Goal: Entertainment & Leisure: Browse casually

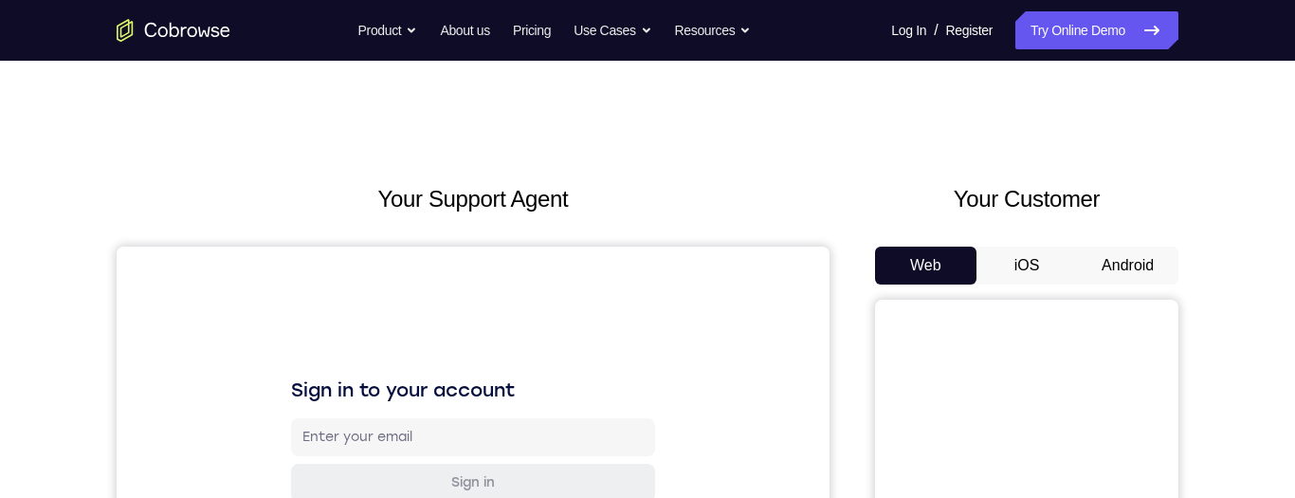
click at [1109, 267] on button "Android" at bounding box center [1127, 266] width 101 height 38
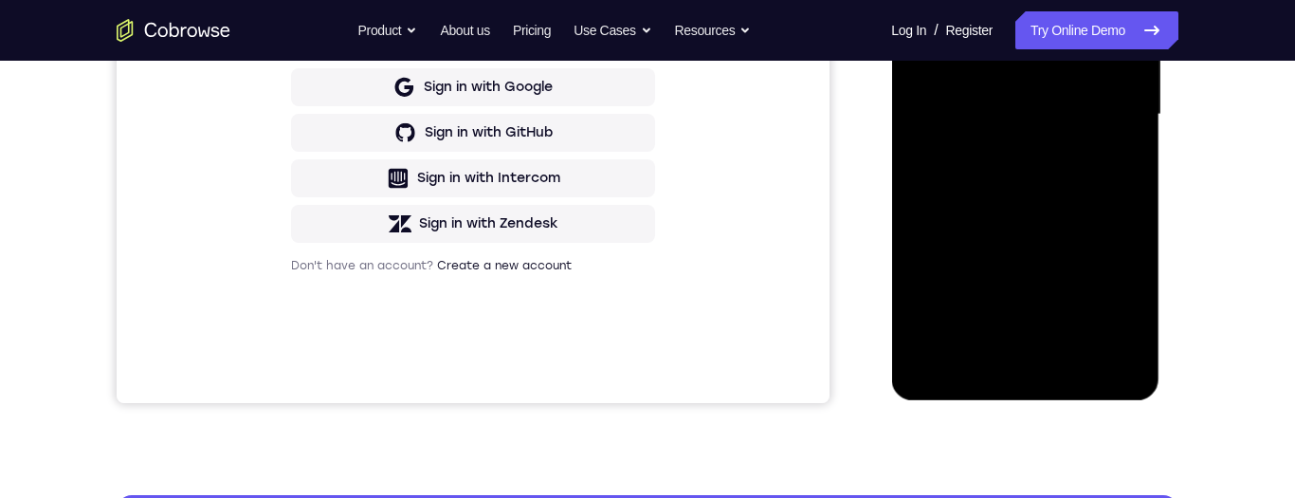
scroll to position [673, 0]
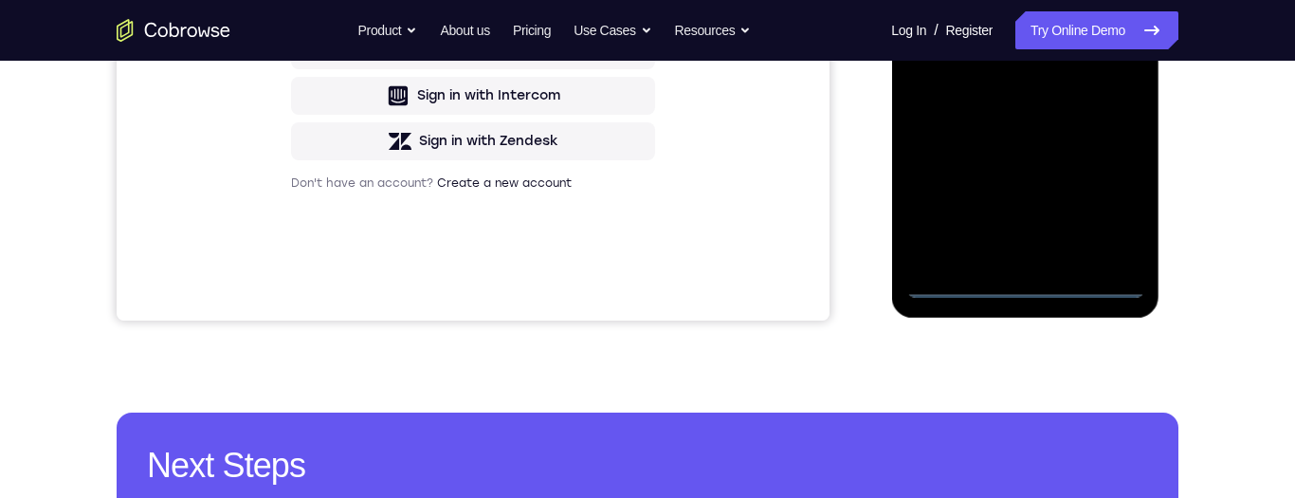
click at [1118, 210] on div at bounding box center [1024, 32] width 239 height 531
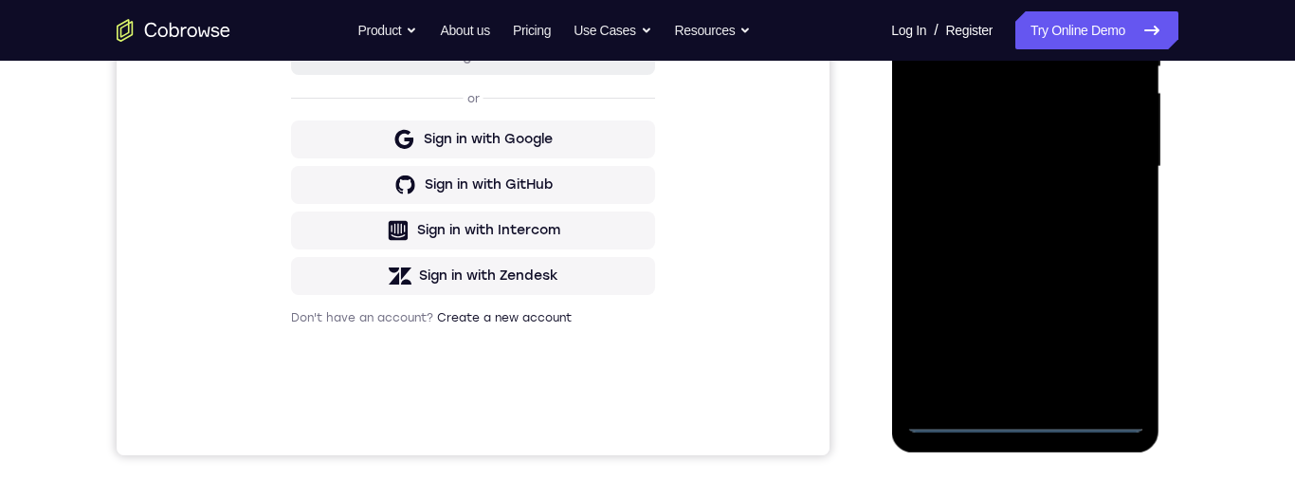
scroll to position [263, 0]
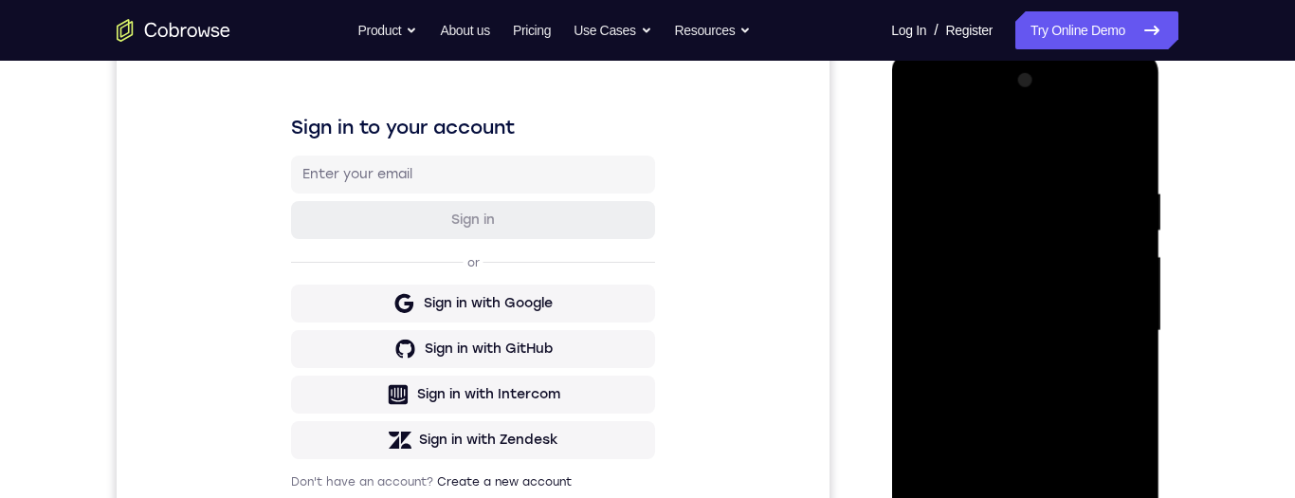
click at [1050, 154] on div at bounding box center [1024, 330] width 239 height 531
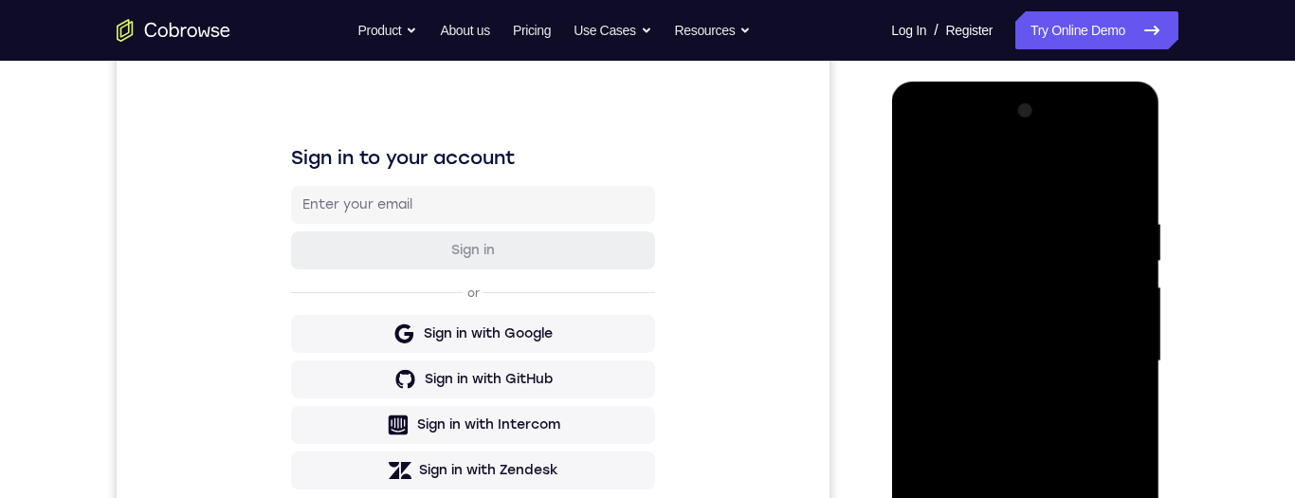
click at [1116, 358] on div at bounding box center [1024, 361] width 239 height 531
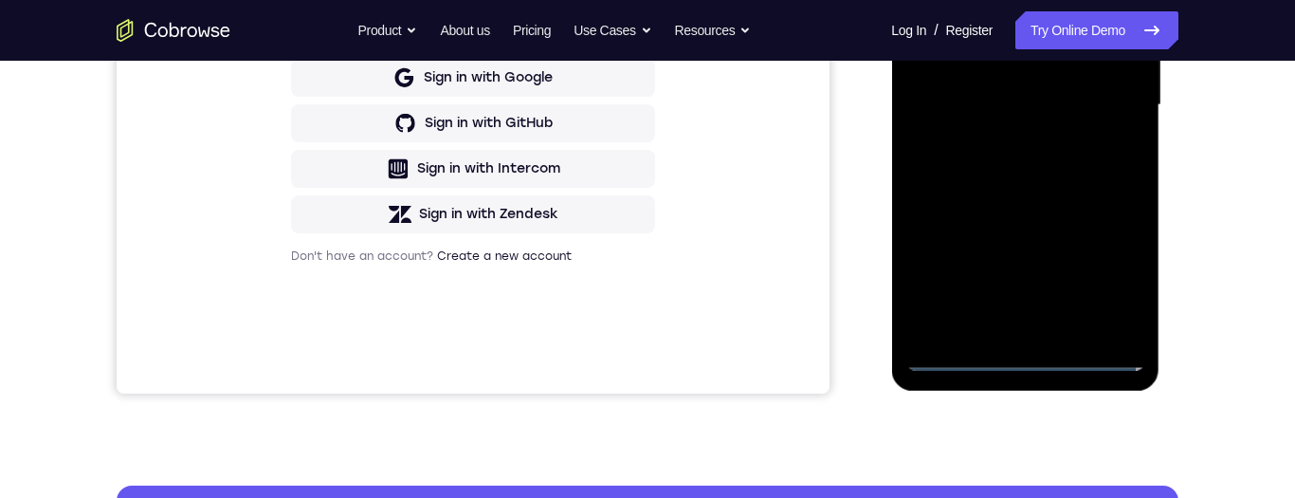
scroll to position [316, 0]
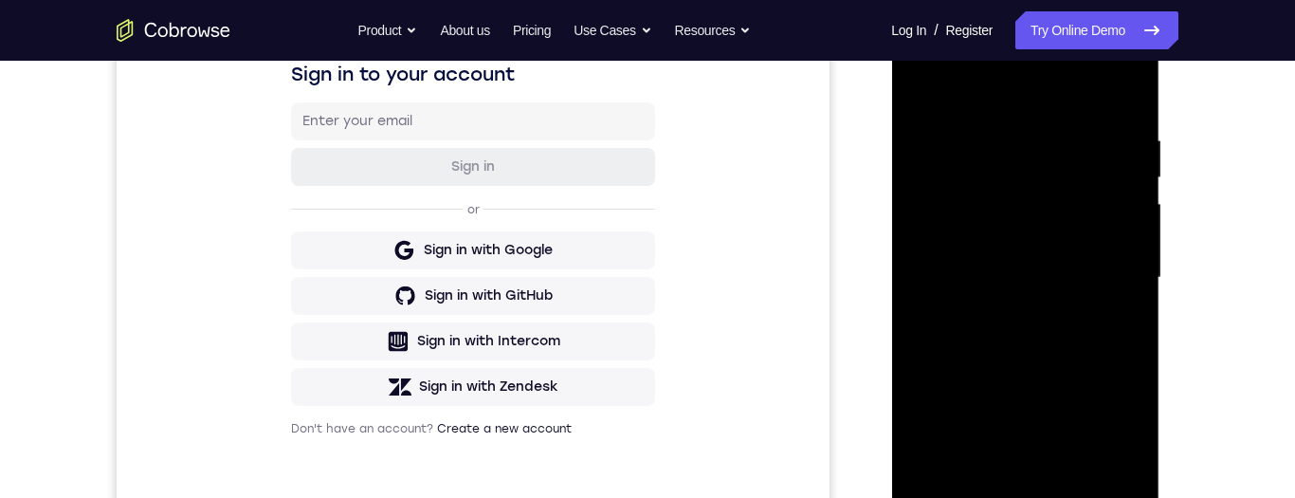
click at [1013, 318] on div at bounding box center [1024, 277] width 239 height 531
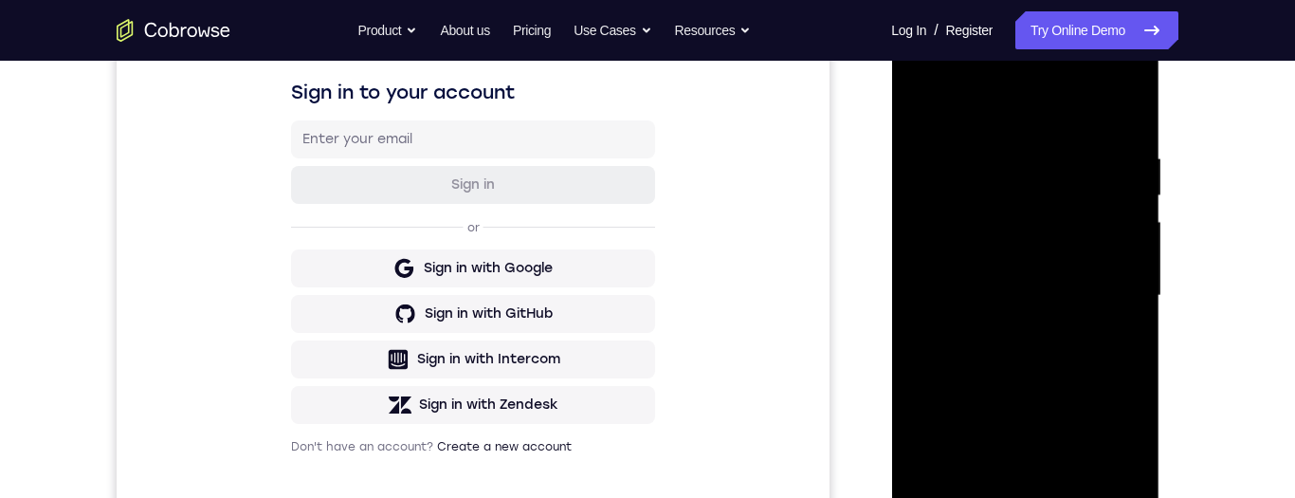
click at [1041, 289] on div at bounding box center [1024, 295] width 239 height 531
click at [1039, 227] on div at bounding box center [1024, 295] width 239 height 531
click at [1040, 250] on div at bounding box center [1024, 295] width 239 height 531
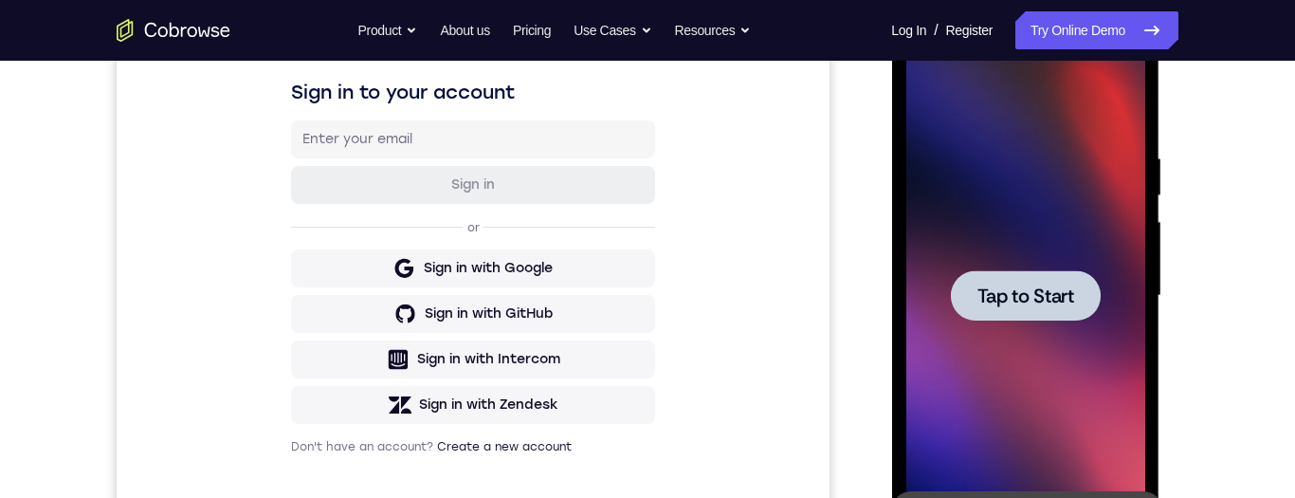
click at [1057, 281] on div at bounding box center [1025, 295] width 150 height 50
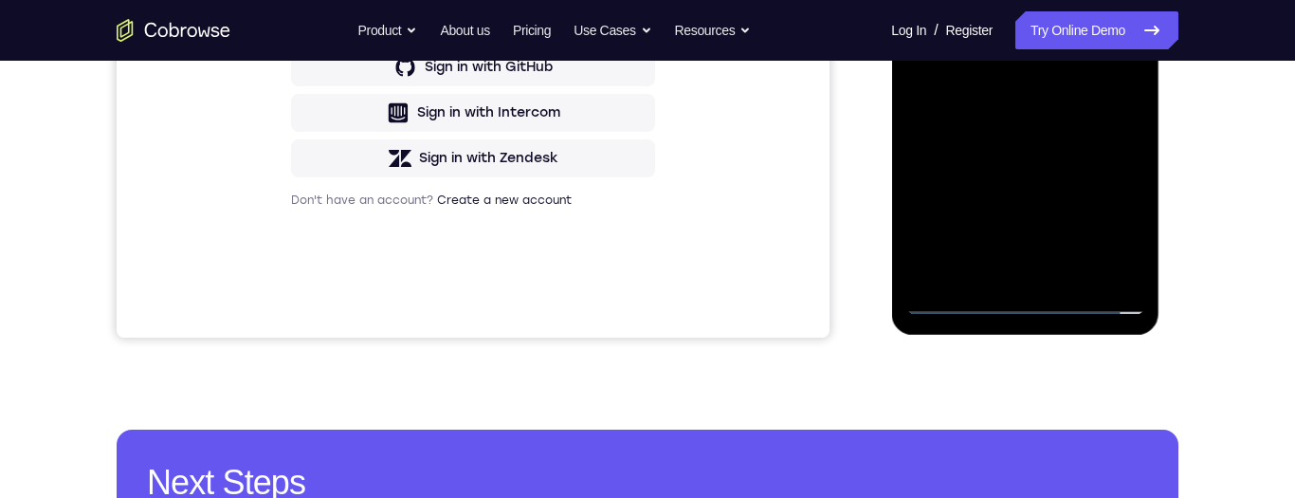
scroll to position [563, 0]
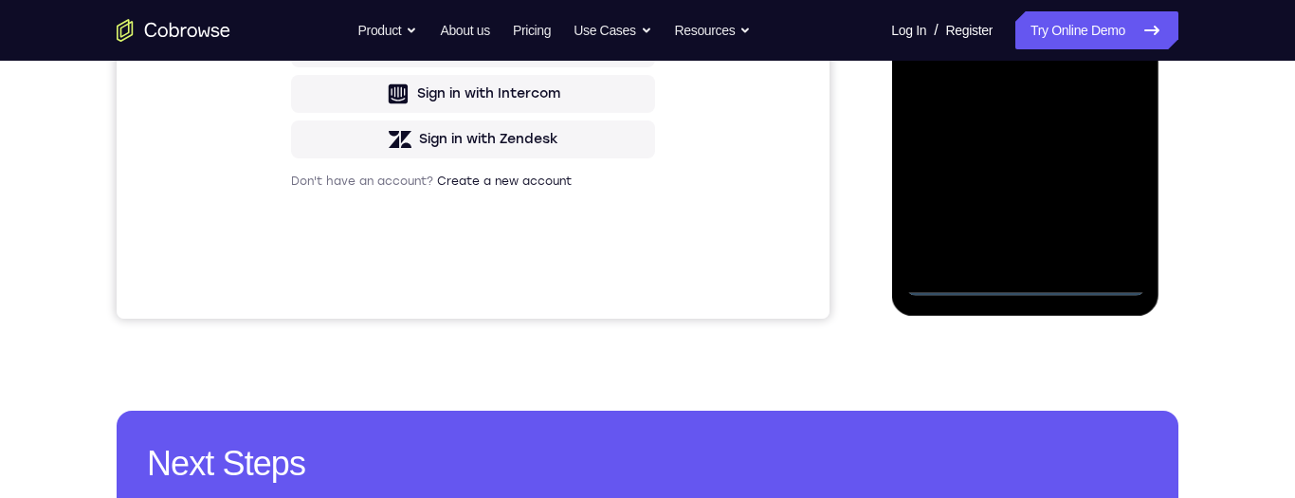
click at [1028, 281] on div at bounding box center [1024, 30] width 239 height 531
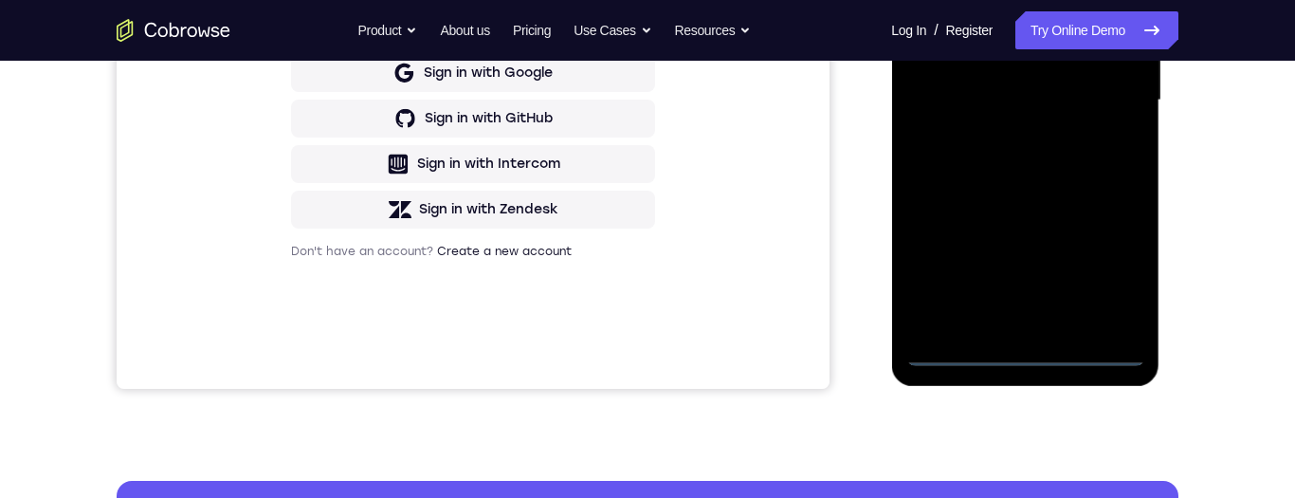
scroll to position [453, 0]
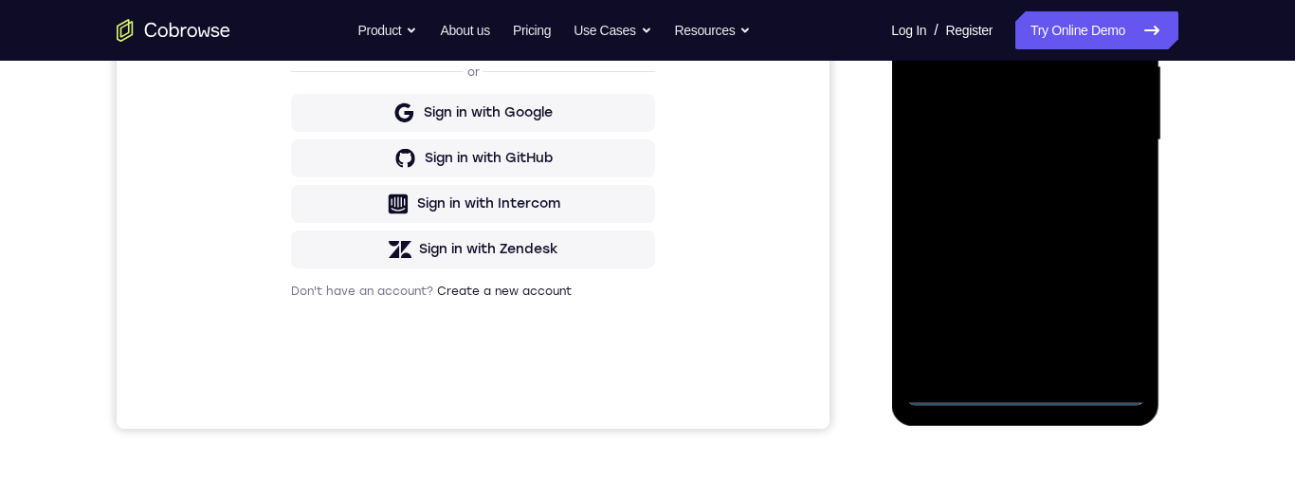
click at [1098, 307] on div at bounding box center [1024, 140] width 239 height 531
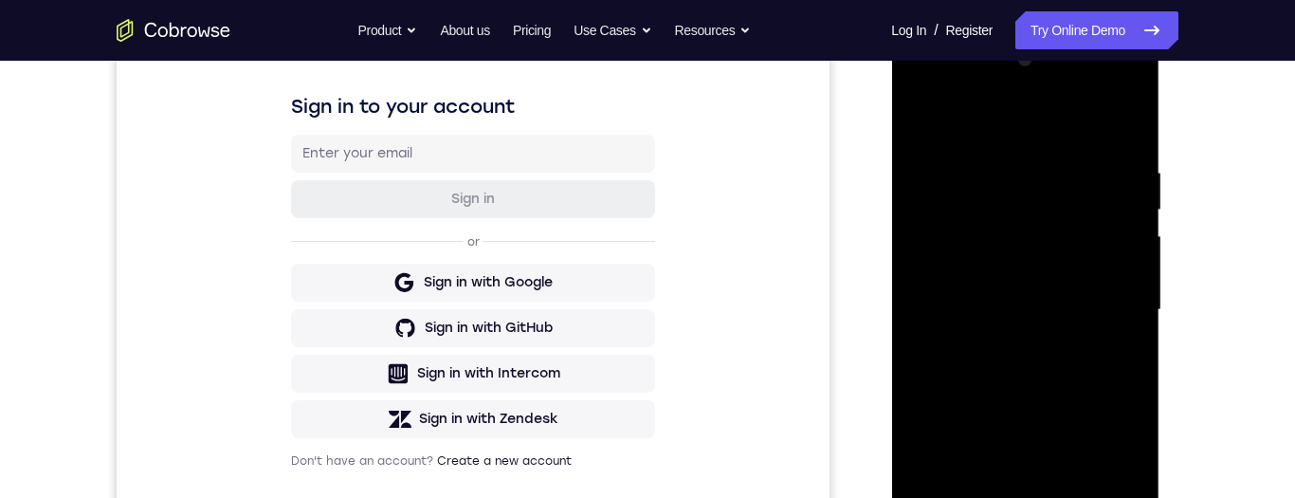
scroll to position [275, 0]
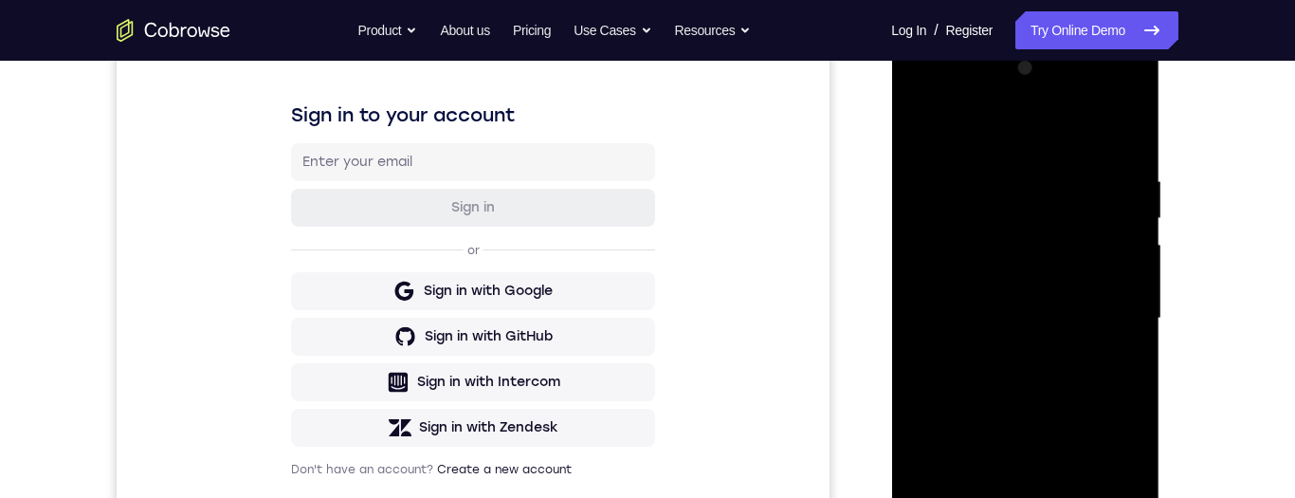
click at [1056, 117] on div at bounding box center [1024, 318] width 239 height 531
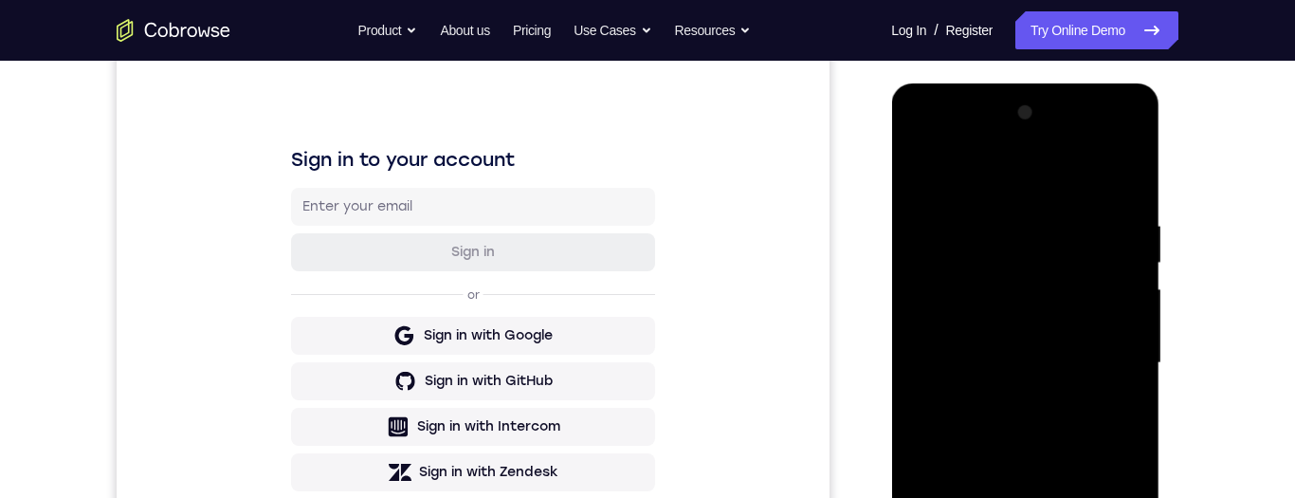
click at [1100, 355] on div at bounding box center [1024, 363] width 239 height 531
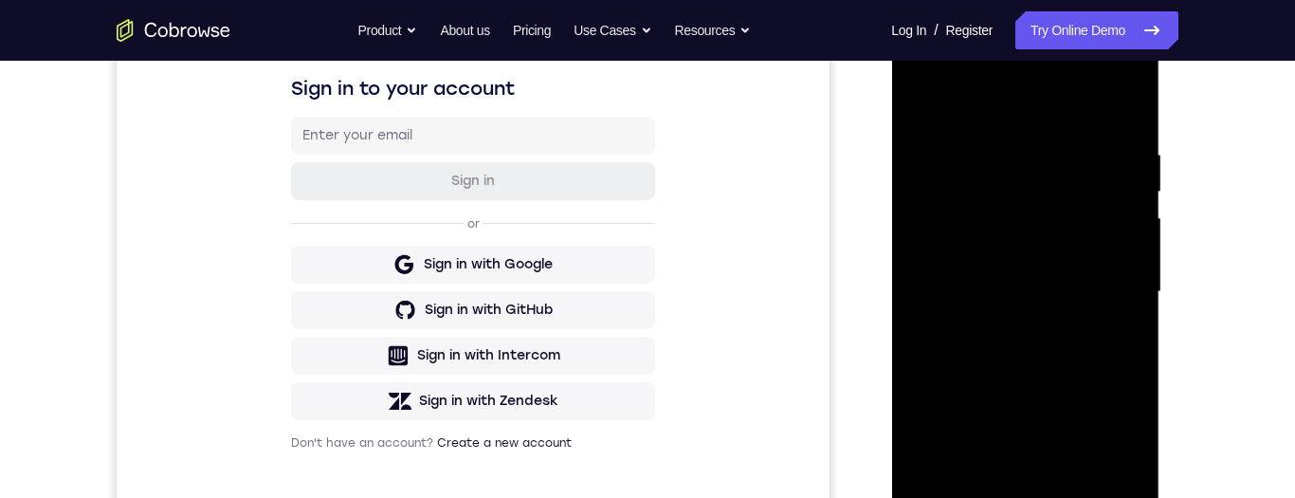
scroll to position [349, 0]
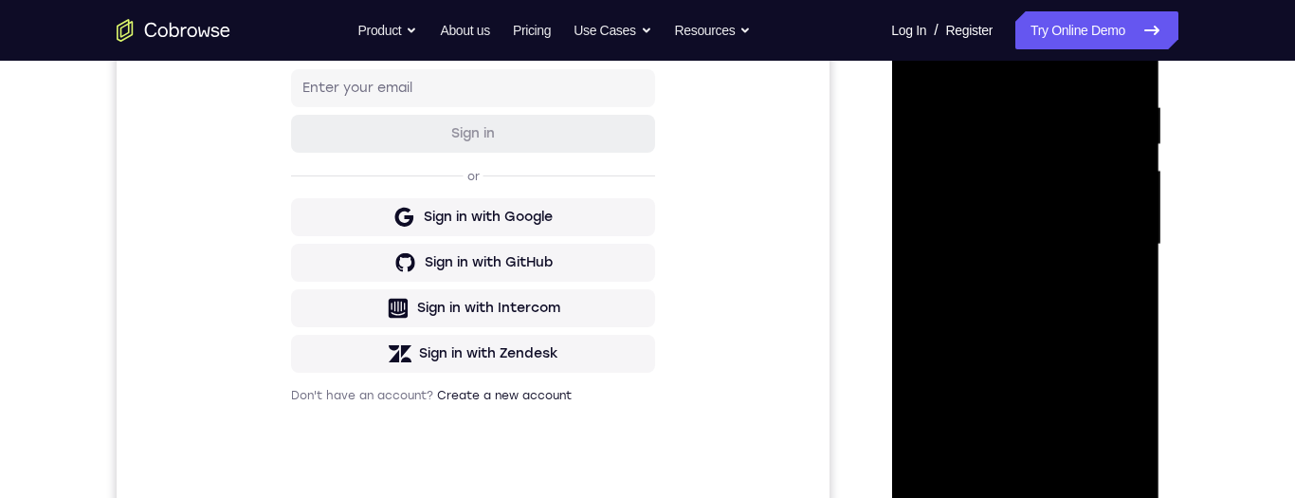
click at [1009, 266] on div at bounding box center [1024, 244] width 239 height 531
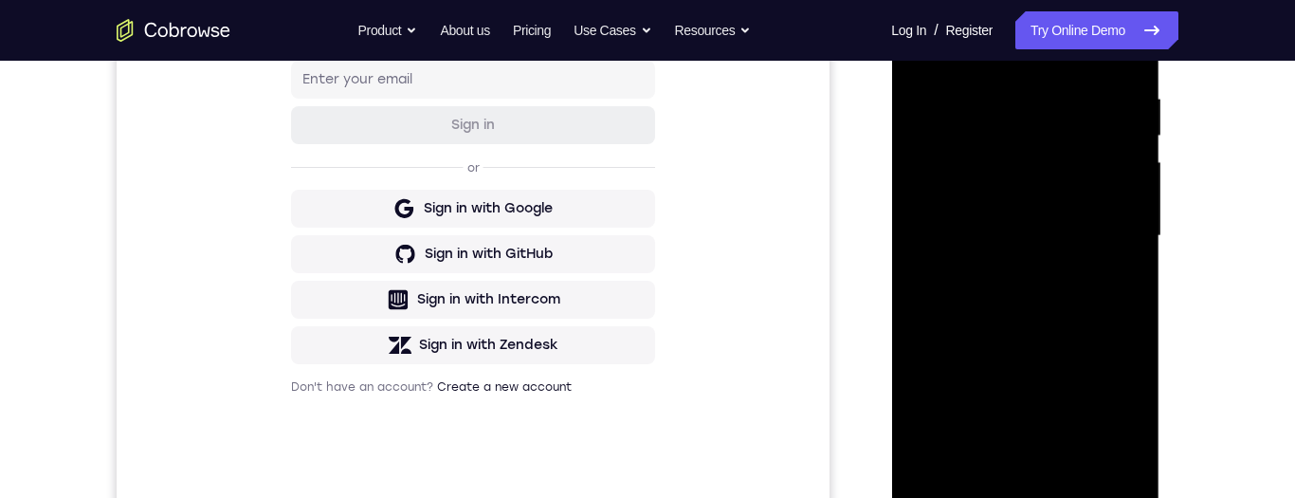
click at [1007, 265] on div at bounding box center [1024, 236] width 239 height 531
click at [1064, 214] on div at bounding box center [1024, 236] width 239 height 531
click at [1050, 195] on div at bounding box center [1024, 236] width 239 height 531
click at [1053, 250] on div at bounding box center [1024, 236] width 239 height 531
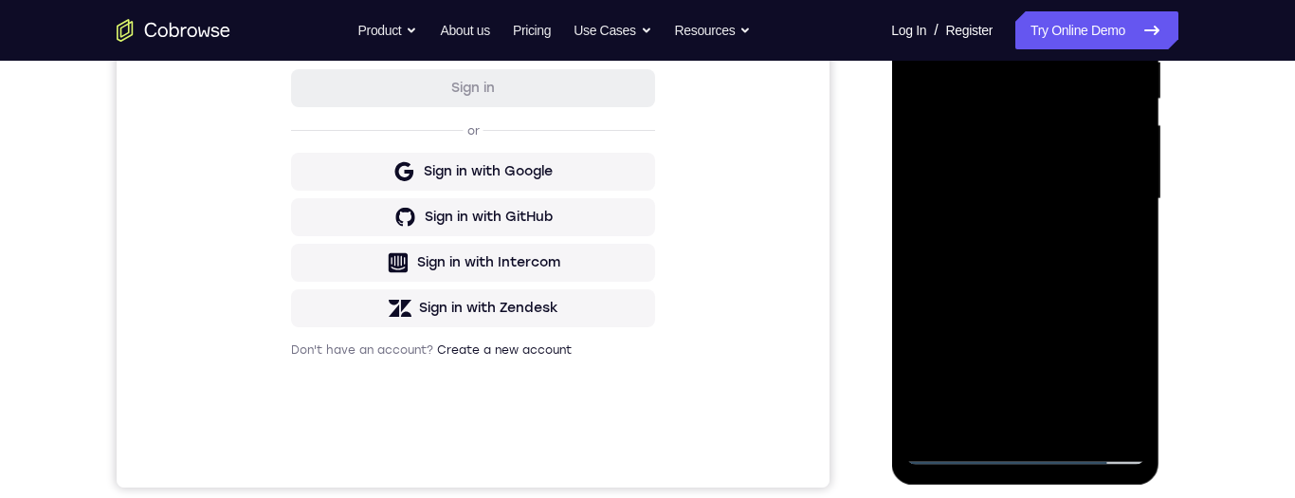
click at [1087, 206] on div at bounding box center [1024, 199] width 239 height 531
click at [1057, 267] on div at bounding box center [1024, 199] width 239 height 531
click at [1075, 239] on div at bounding box center [1024, 199] width 239 height 531
click at [1076, 265] on div at bounding box center [1024, 199] width 239 height 531
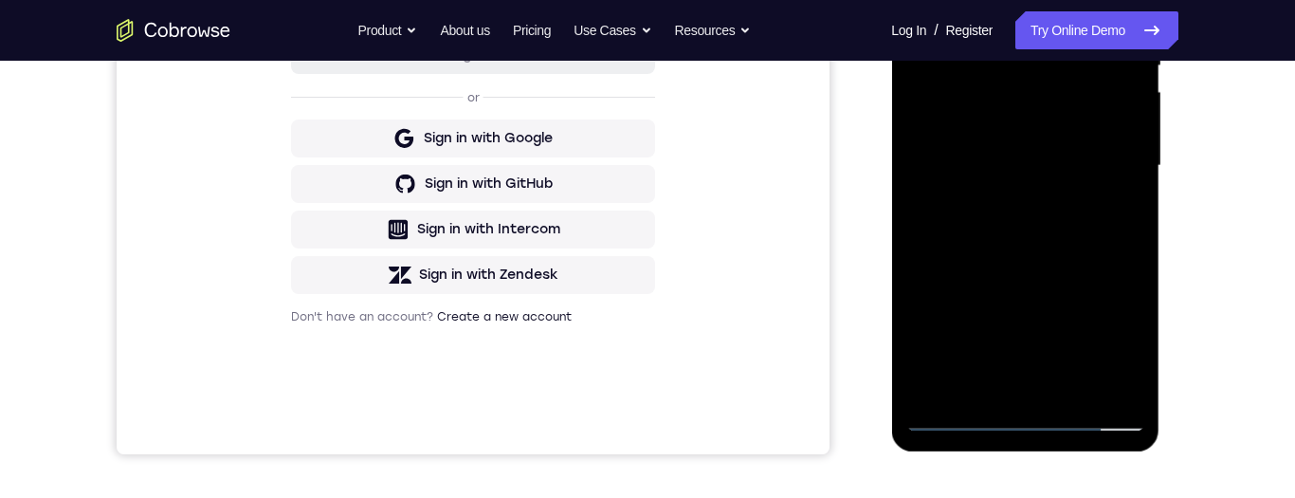
scroll to position [365, 0]
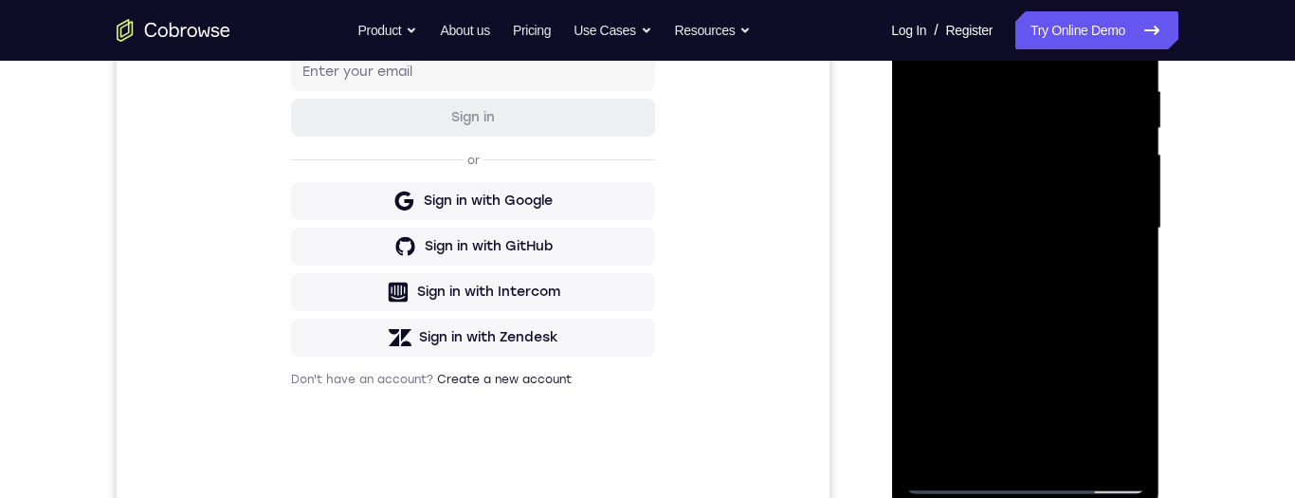
click at [1075, 321] on div at bounding box center [1024, 228] width 239 height 531
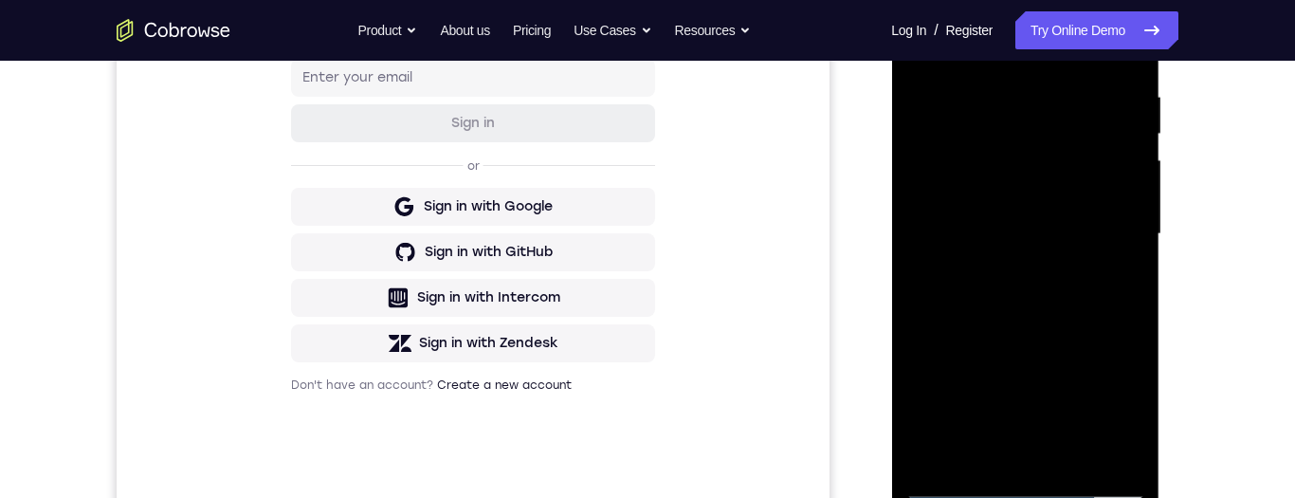
scroll to position [408, 0]
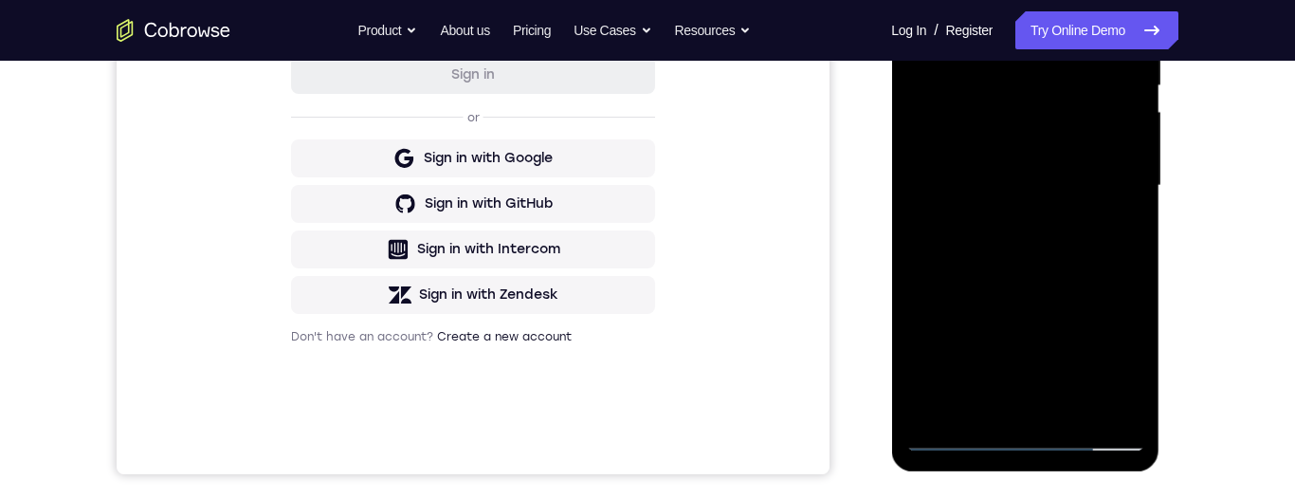
click at [1081, 415] on div at bounding box center [1024, 185] width 239 height 531
click at [1057, 289] on div at bounding box center [1024, 185] width 239 height 531
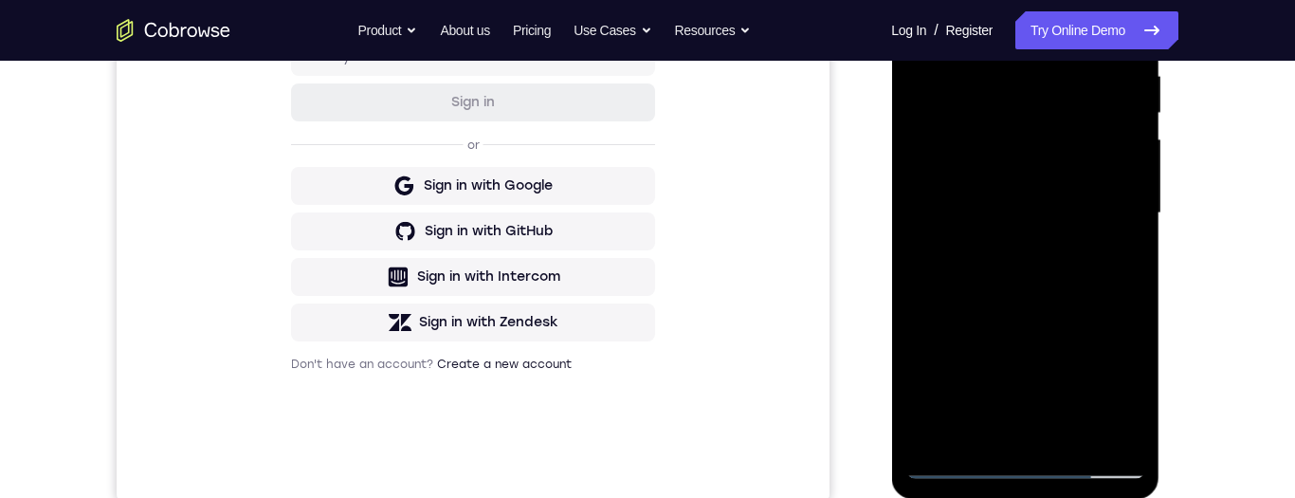
scroll to position [375, 0]
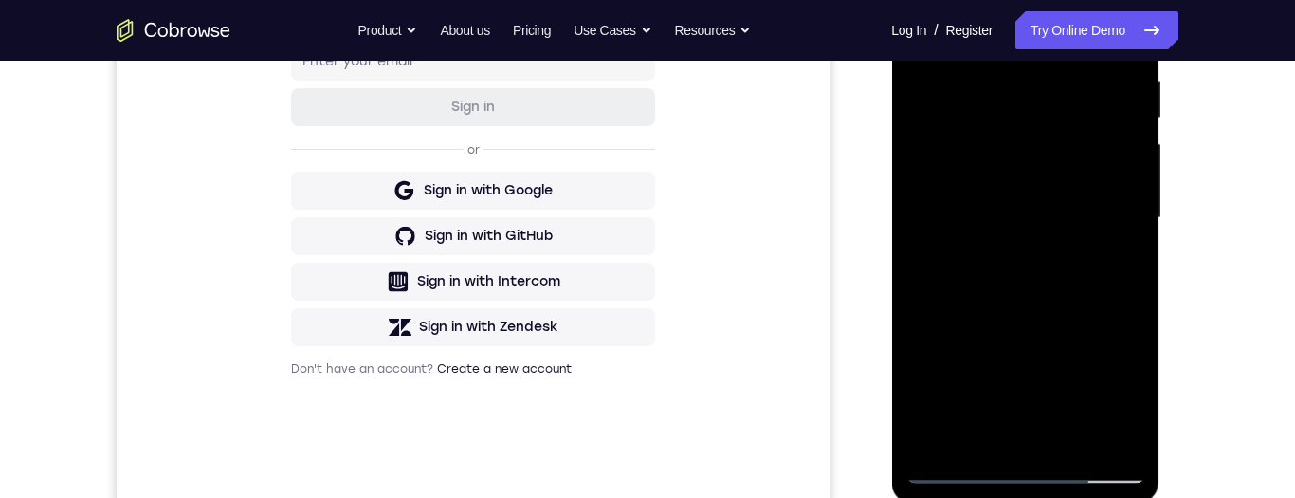
click at [1062, 187] on div at bounding box center [1024, 218] width 239 height 531
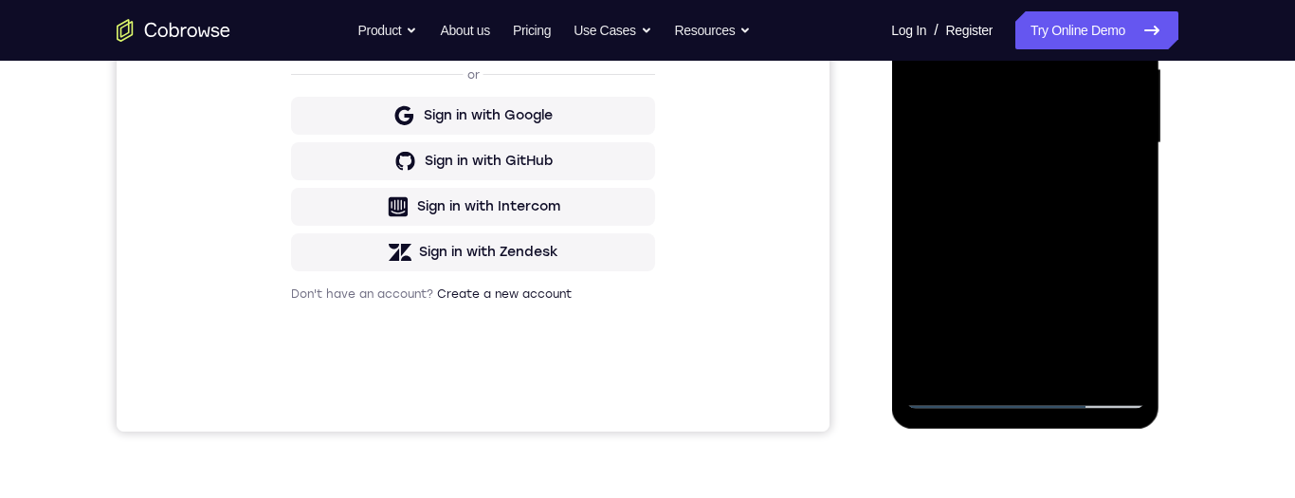
click at [1011, 354] on div at bounding box center [1024, 143] width 239 height 531
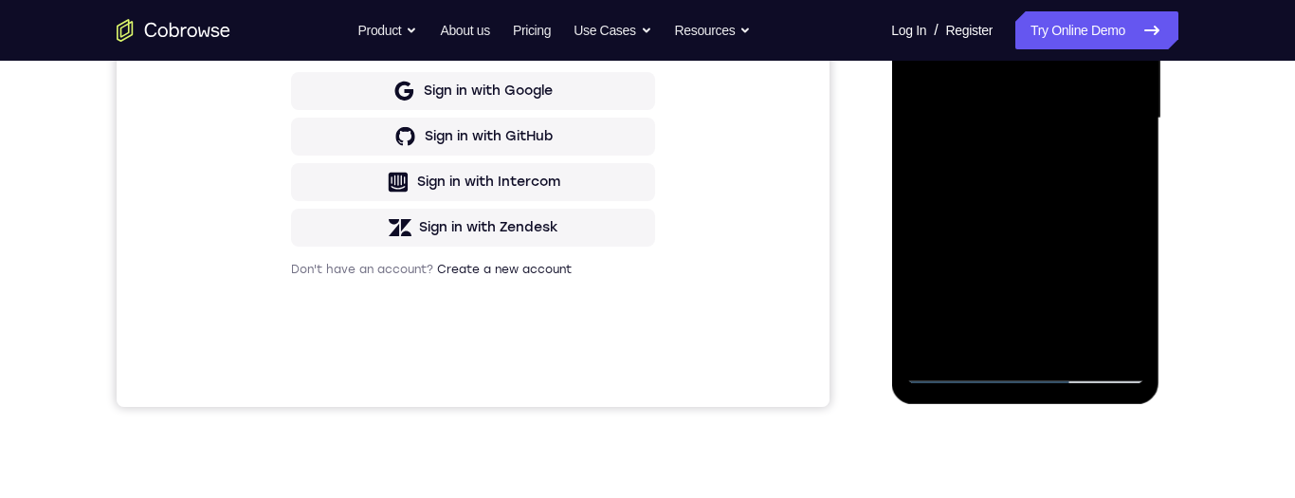
click at [1118, 173] on div at bounding box center [1024, 118] width 239 height 531
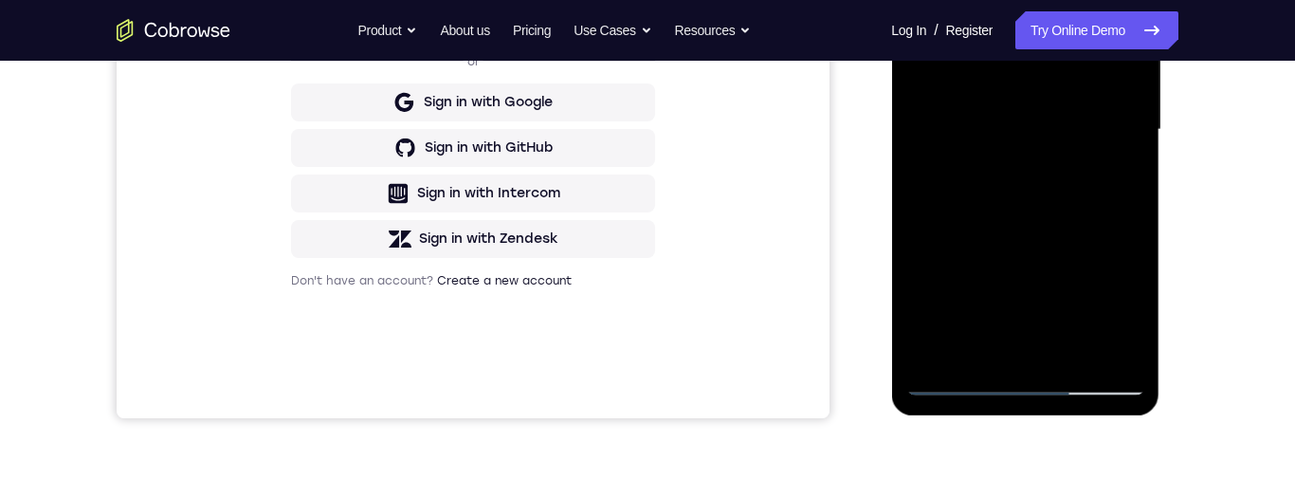
scroll to position [328, 0]
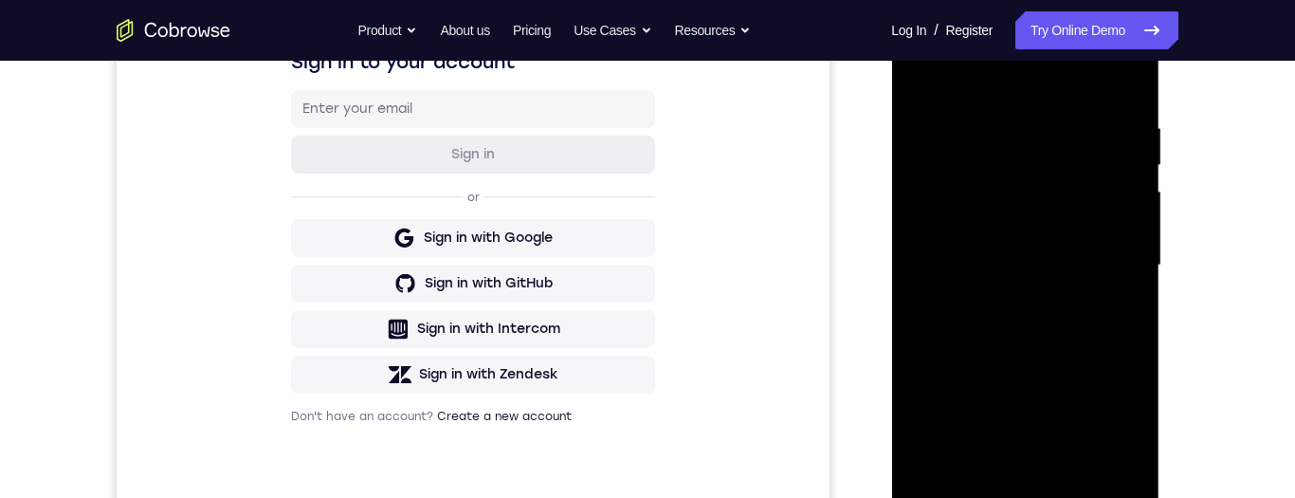
click at [1040, 193] on div at bounding box center [1024, 265] width 239 height 531
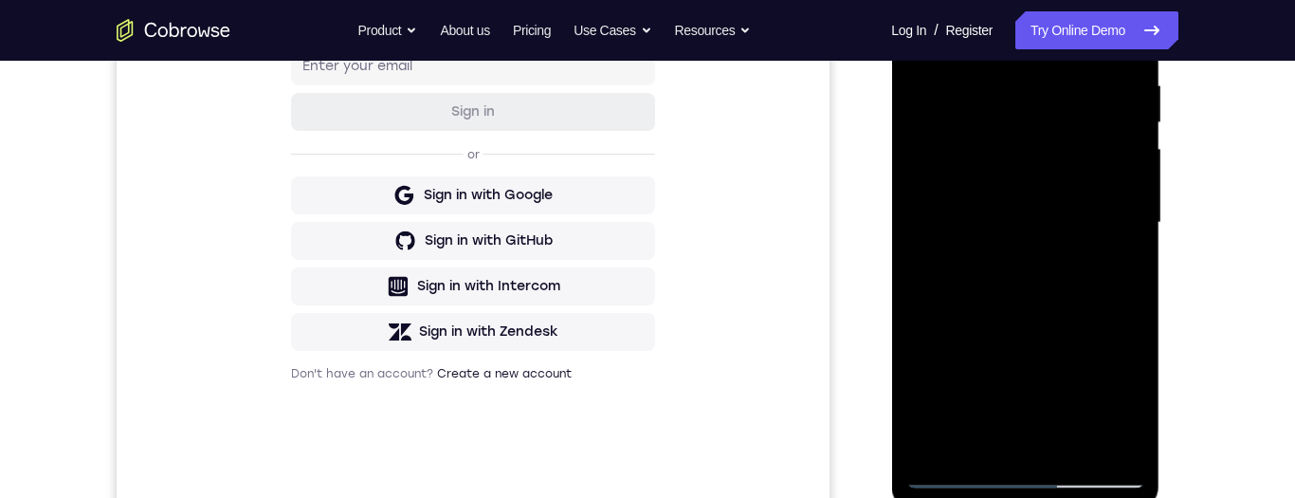
scroll to position [259, 0]
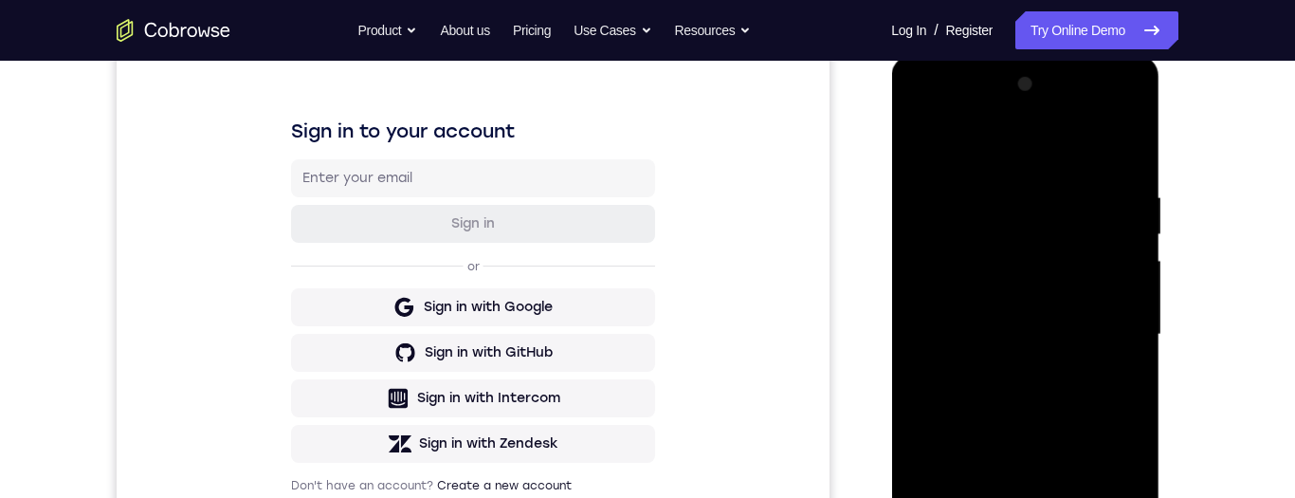
click at [1126, 144] on div at bounding box center [1024, 334] width 239 height 531
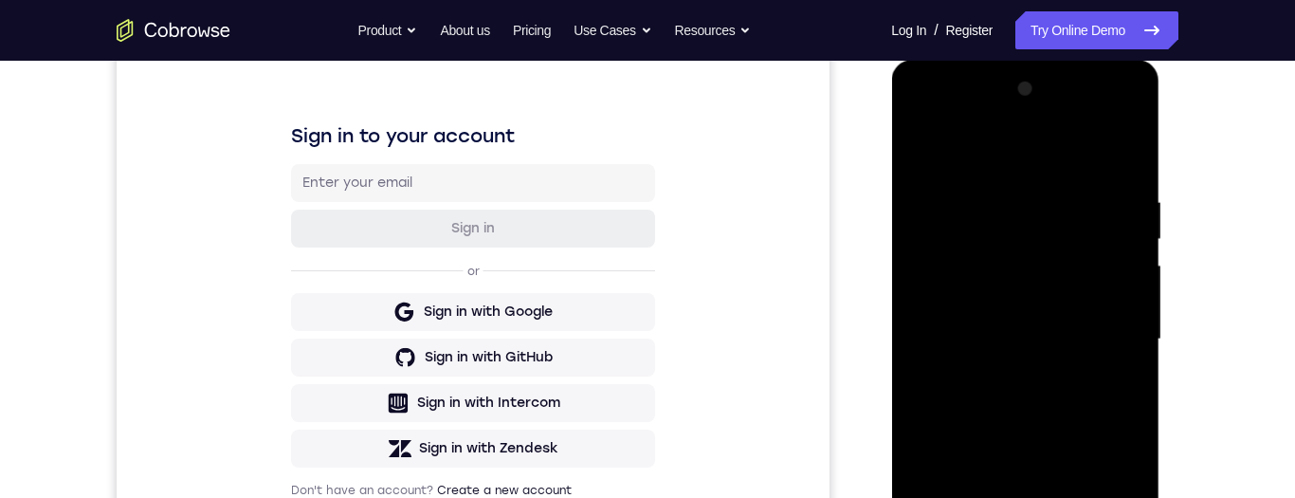
scroll to position [308, 0]
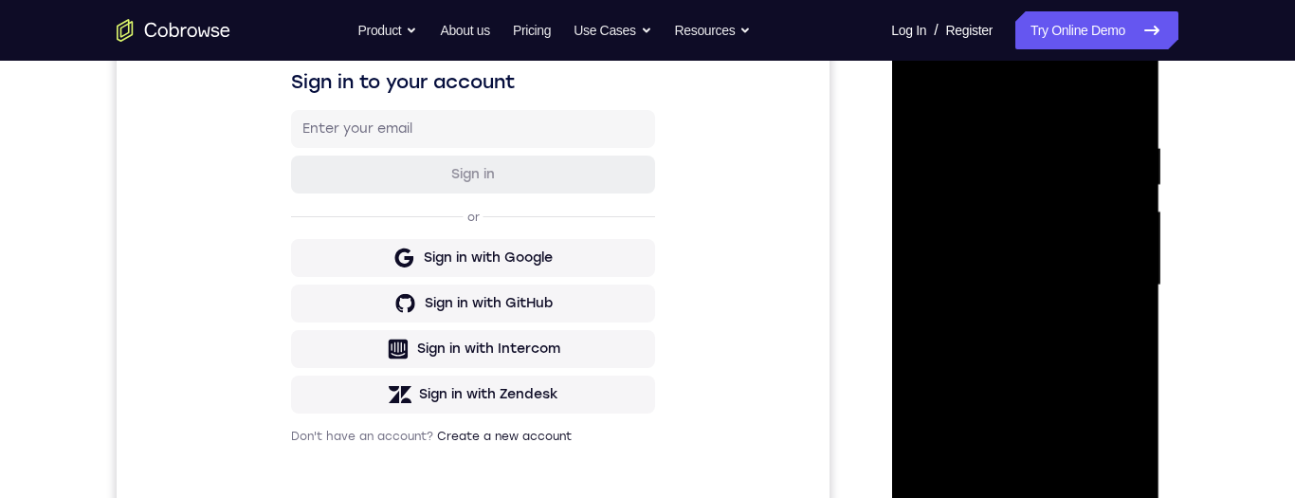
click at [1002, 297] on div at bounding box center [1024, 285] width 239 height 531
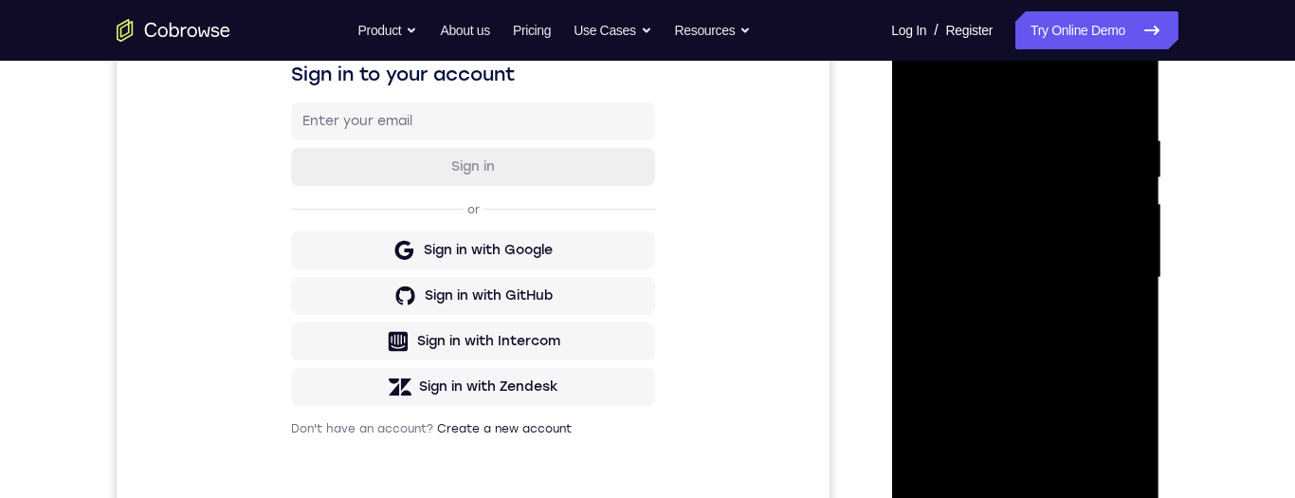
click at [1128, 89] on div at bounding box center [1024, 277] width 239 height 531
click at [1141, 79] on div at bounding box center [1024, 277] width 239 height 531
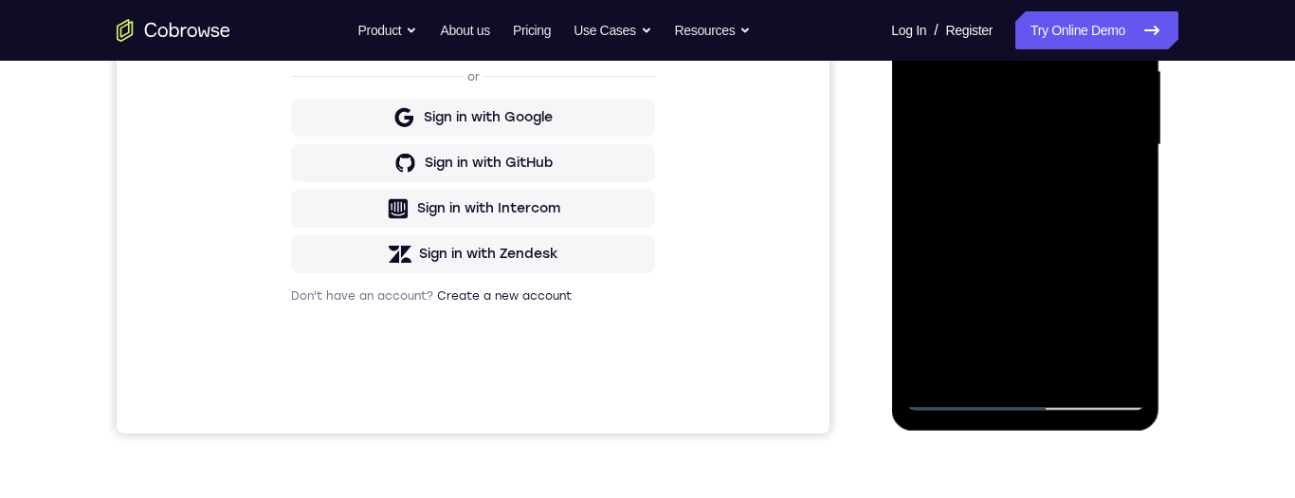
scroll to position [443, 0]
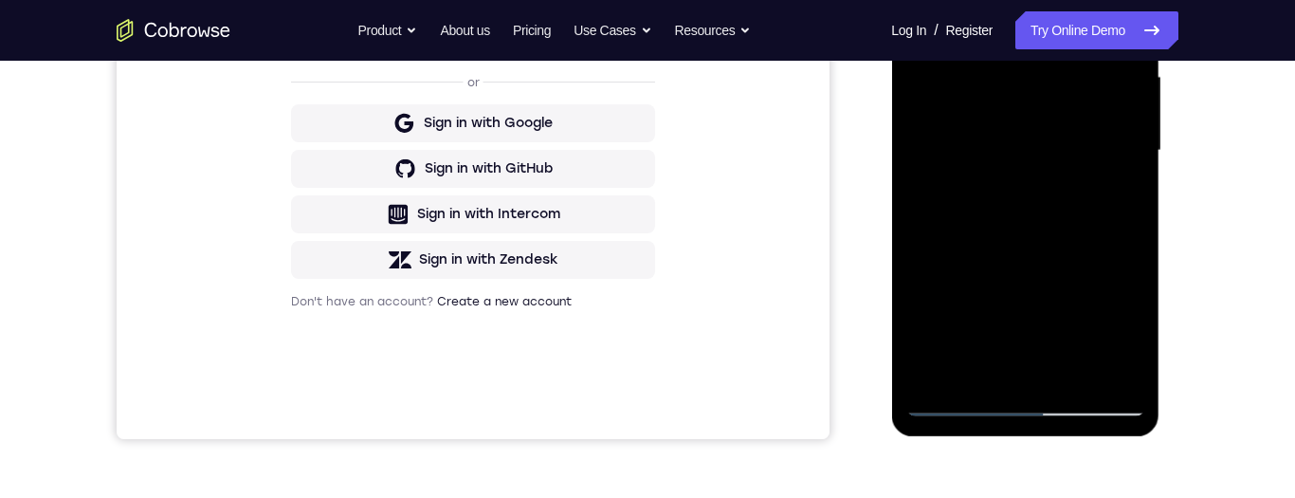
click at [956, 406] on div at bounding box center [1024, 150] width 239 height 531
click at [1056, 169] on div at bounding box center [1024, 150] width 239 height 531
click at [963, 180] on div at bounding box center [1024, 150] width 239 height 531
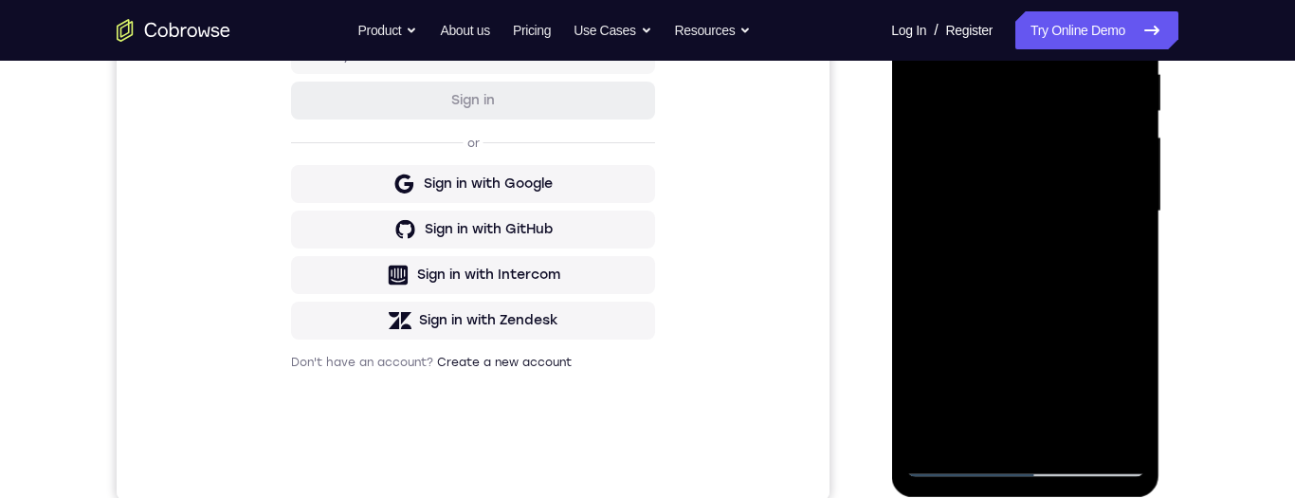
scroll to position [302, 0]
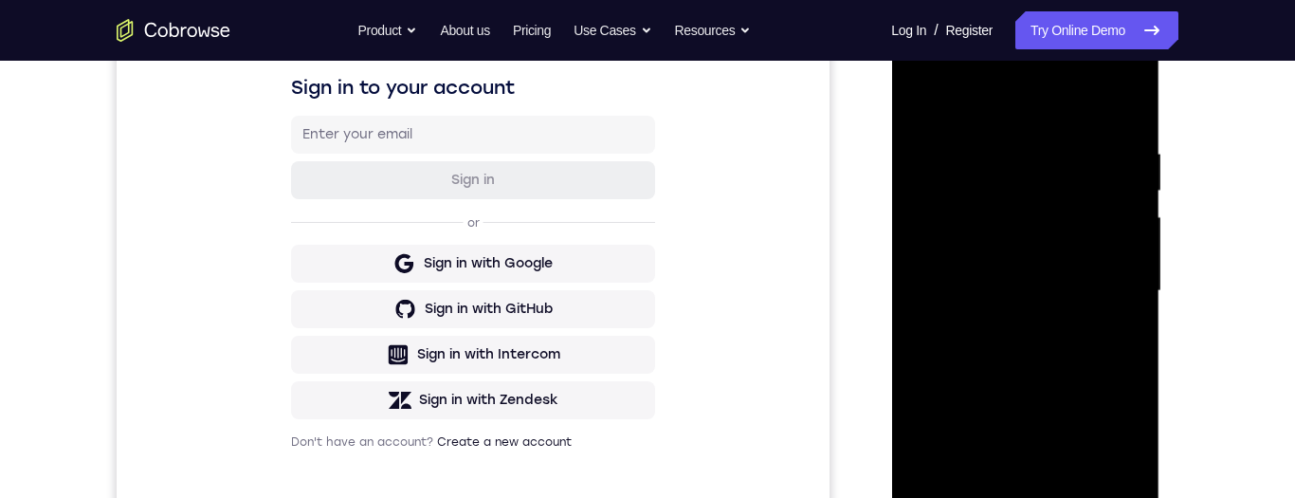
click at [1142, 97] on div at bounding box center [1024, 291] width 239 height 531
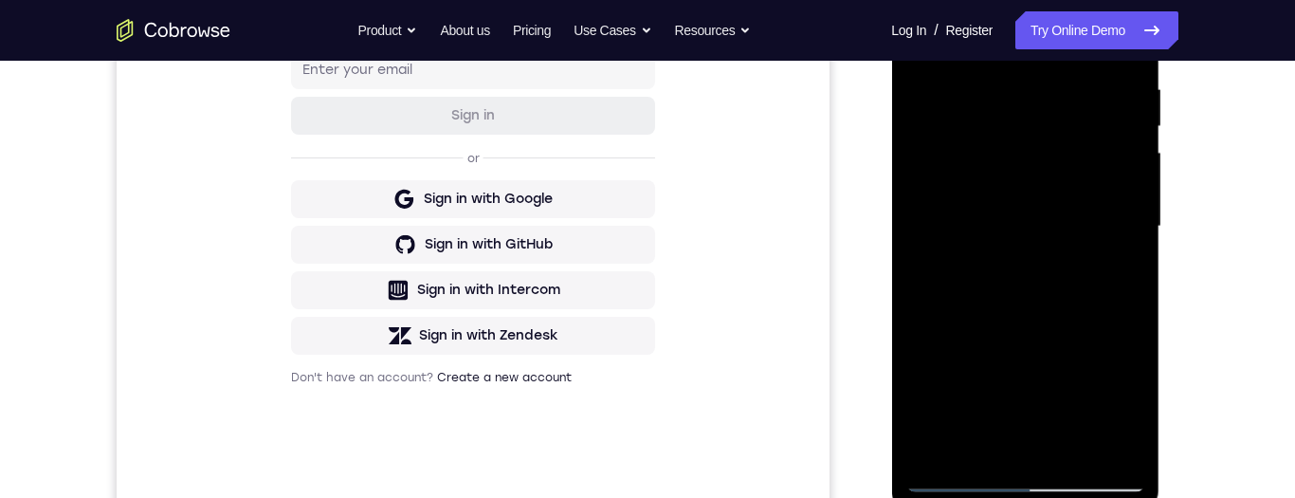
click at [1039, 301] on div at bounding box center [1024, 226] width 239 height 531
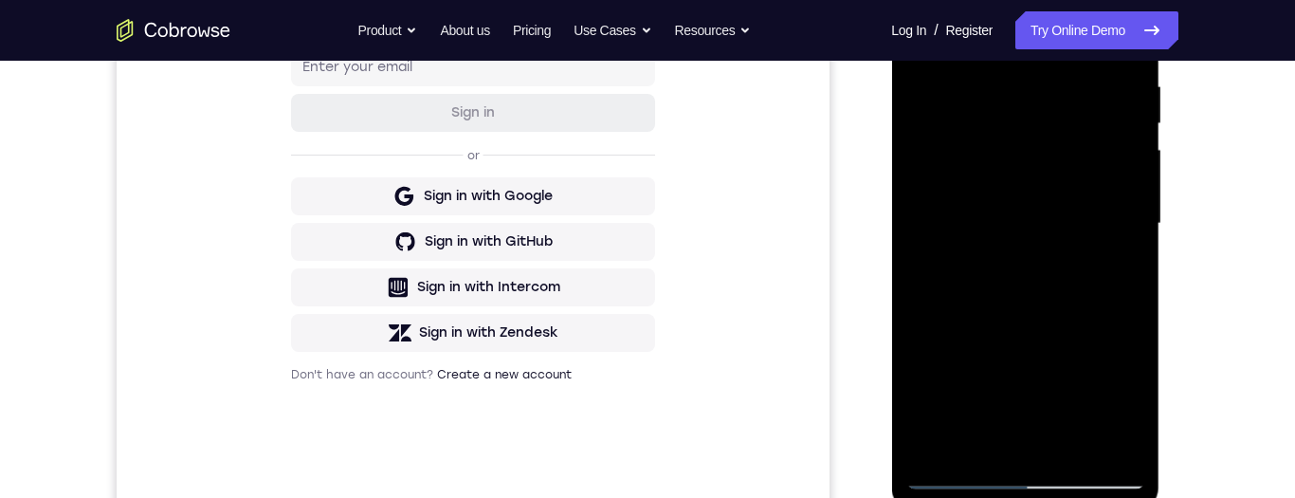
click at [991, 117] on div at bounding box center [1024, 223] width 239 height 531
click at [991, 284] on div at bounding box center [1024, 223] width 239 height 531
click at [963, 80] on div at bounding box center [1024, 223] width 239 height 531
click at [1031, 366] on div at bounding box center [1024, 223] width 239 height 531
click at [964, 145] on div at bounding box center [1024, 223] width 239 height 531
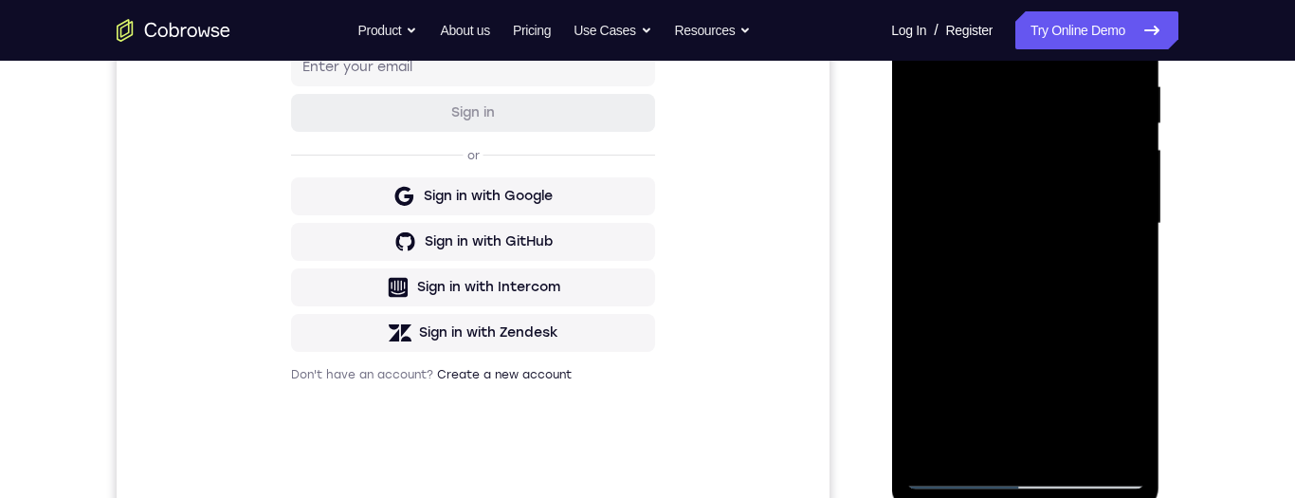
click at [960, 394] on div at bounding box center [1024, 223] width 239 height 531
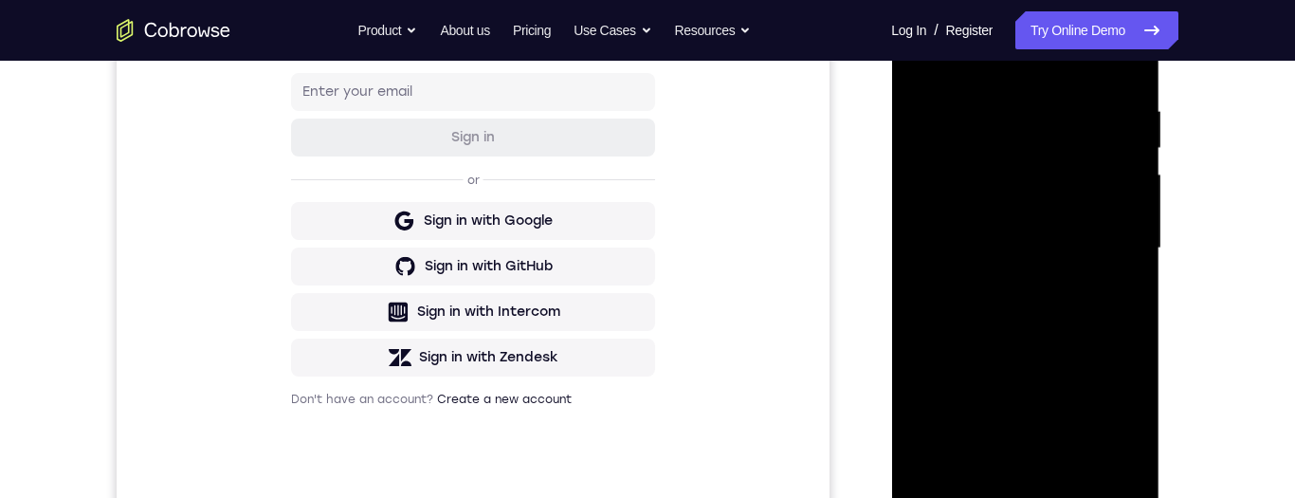
click at [1119, 141] on div at bounding box center [1024, 248] width 239 height 531
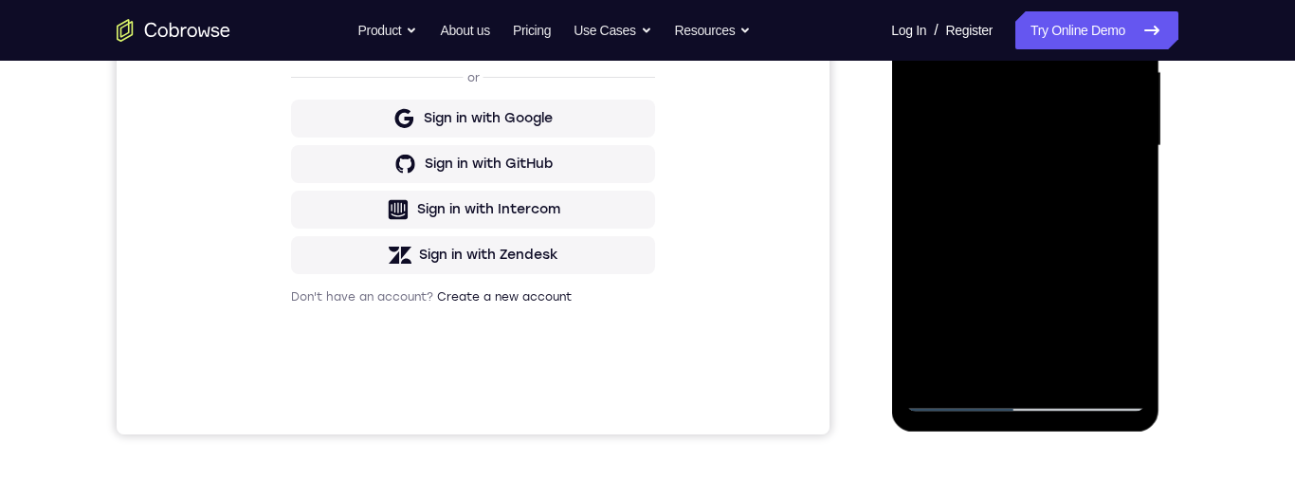
scroll to position [575, 0]
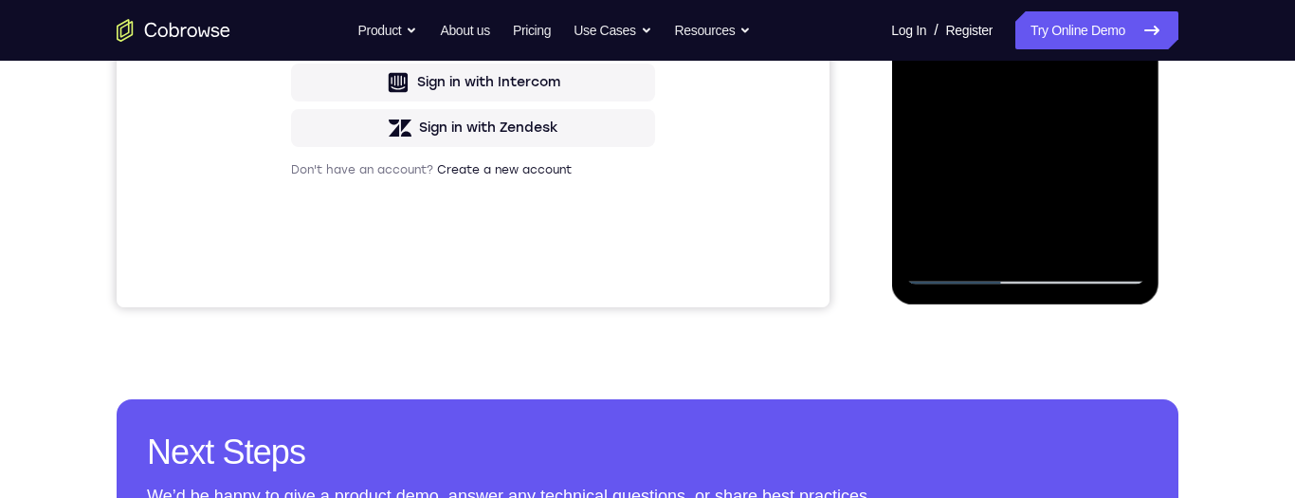
click at [960, 265] on div at bounding box center [1024, 18] width 239 height 531
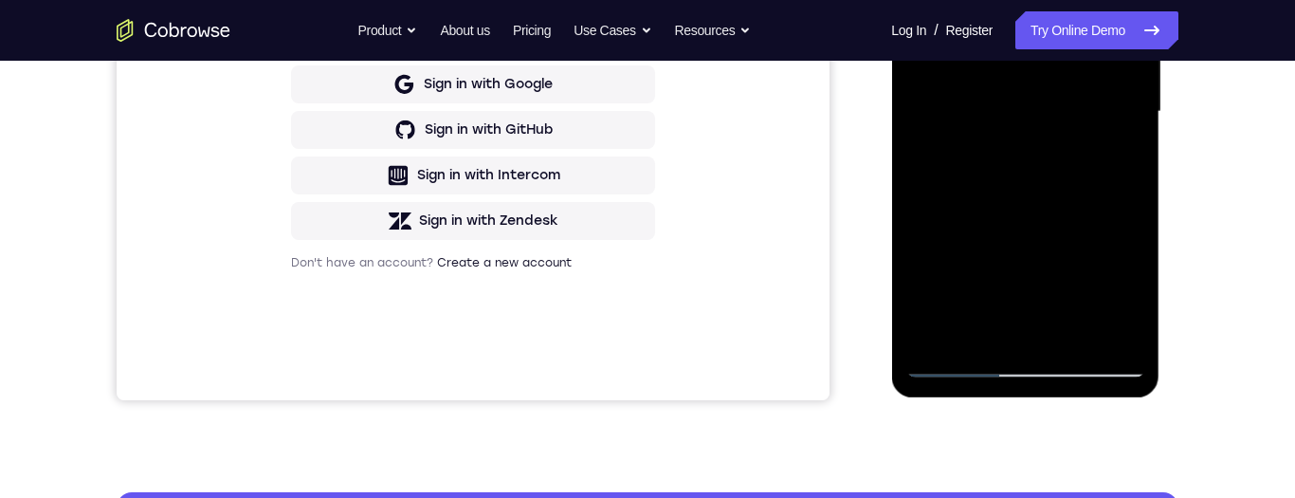
scroll to position [437, 0]
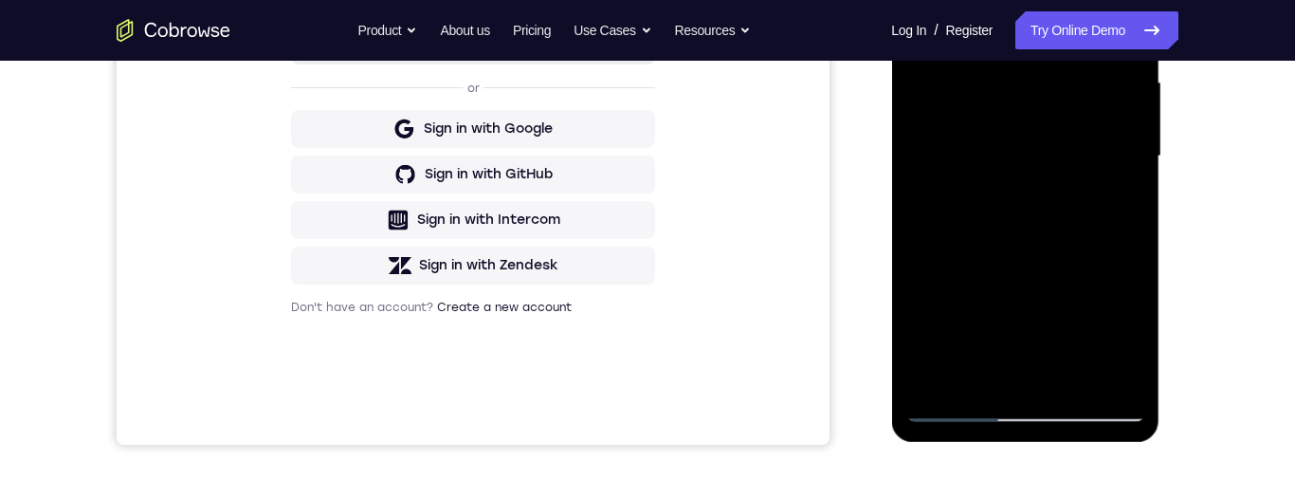
click at [1061, 122] on div at bounding box center [1024, 156] width 239 height 531
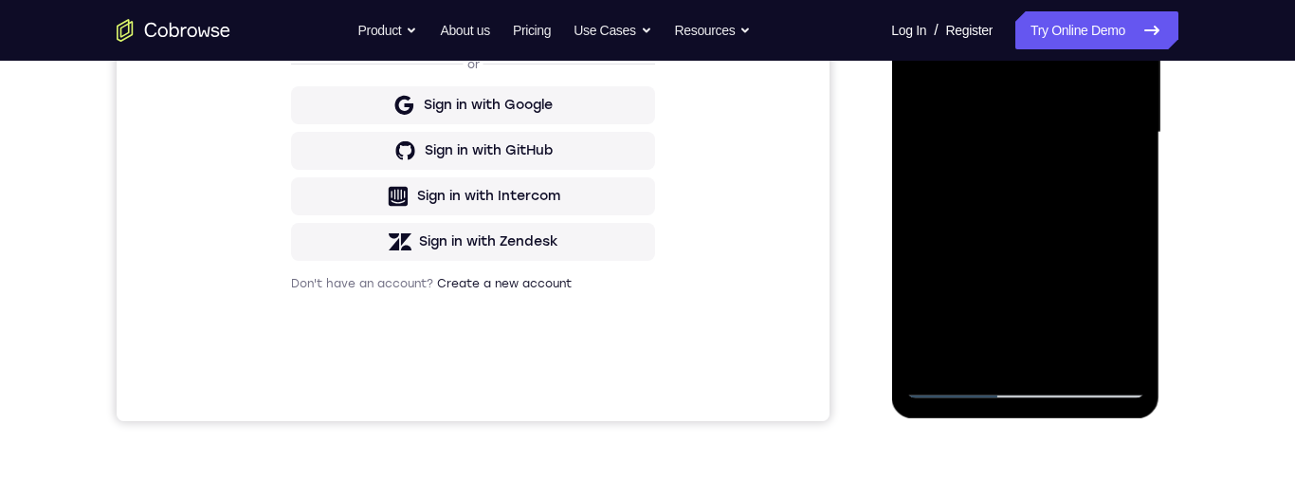
scroll to position [482, 0]
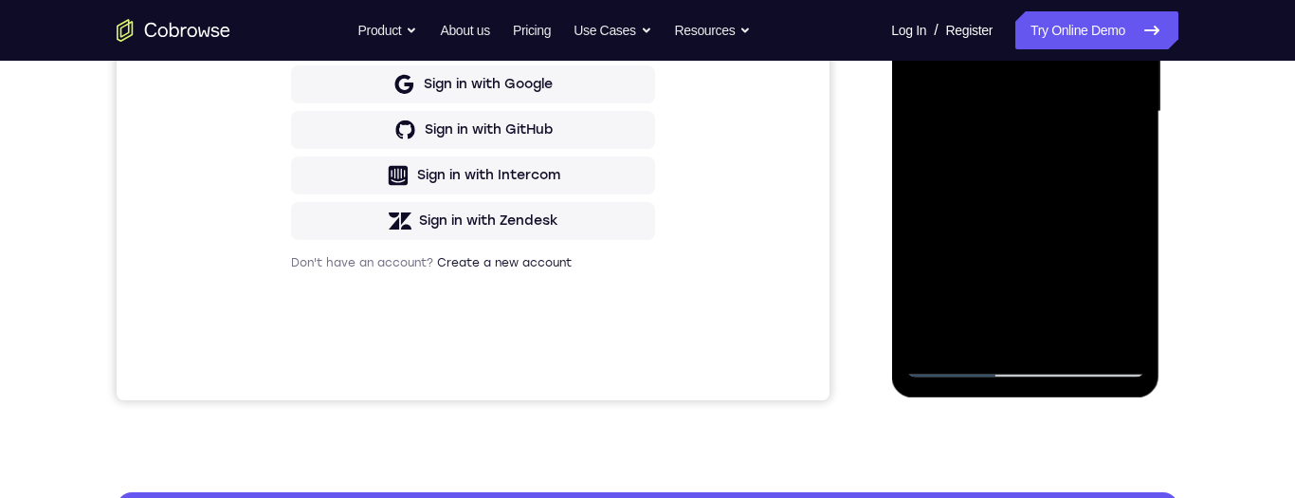
click at [1000, 326] on div at bounding box center [1024, 111] width 239 height 531
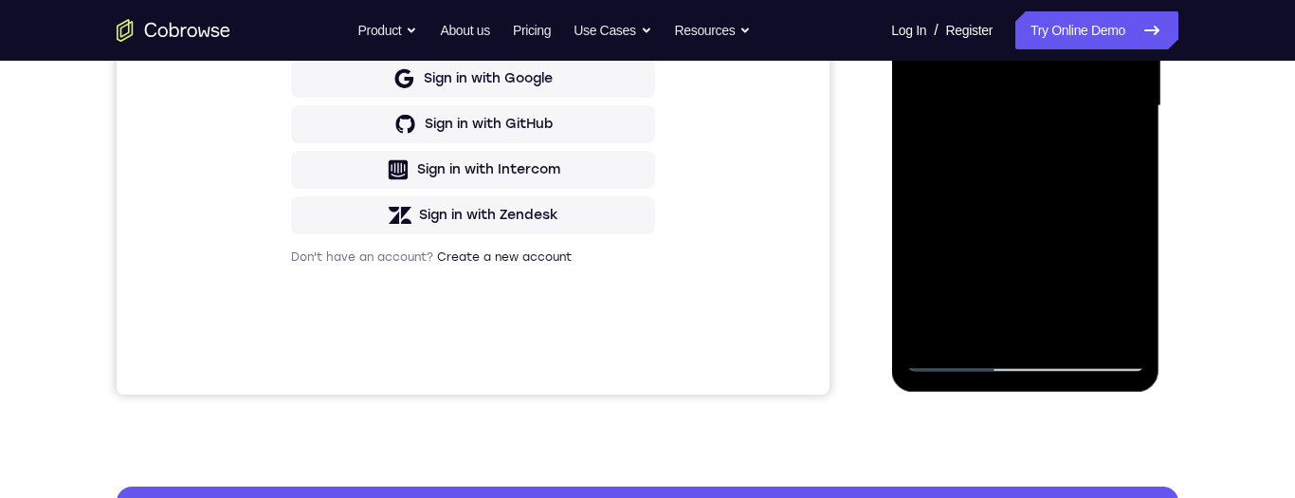
click at [984, 320] on div at bounding box center [1024, 106] width 239 height 531
click at [987, 325] on div at bounding box center [1024, 106] width 239 height 531
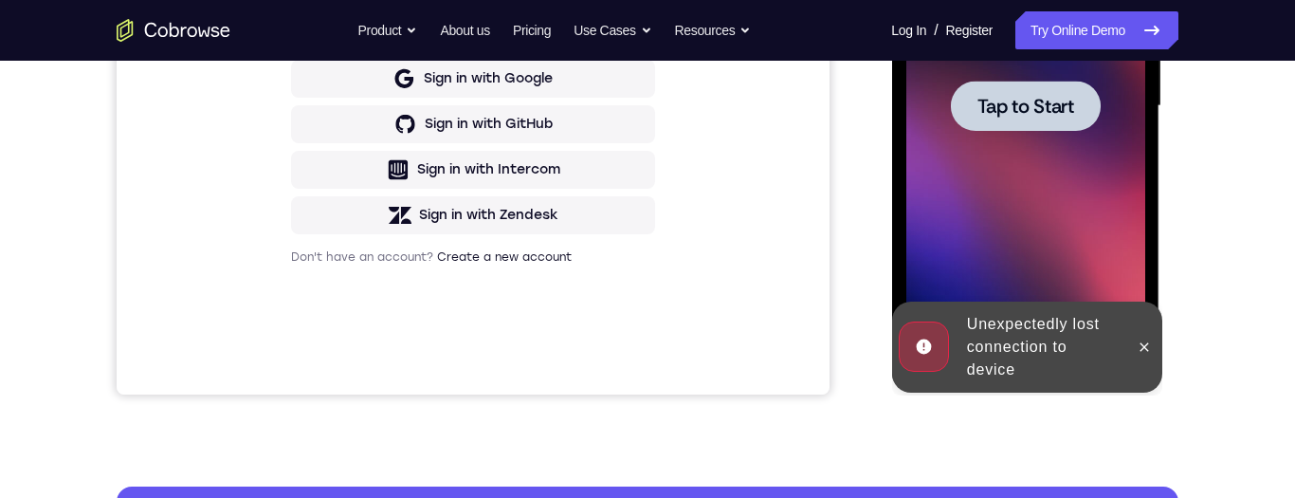
scroll to position [440, 0]
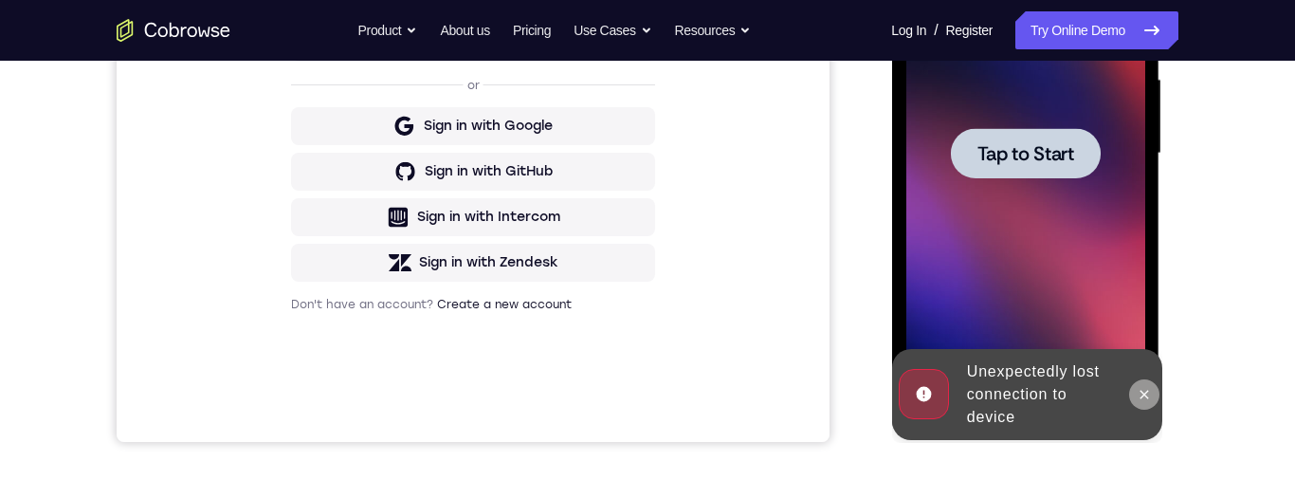
click at [1152, 395] on button at bounding box center [1143, 394] width 30 height 30
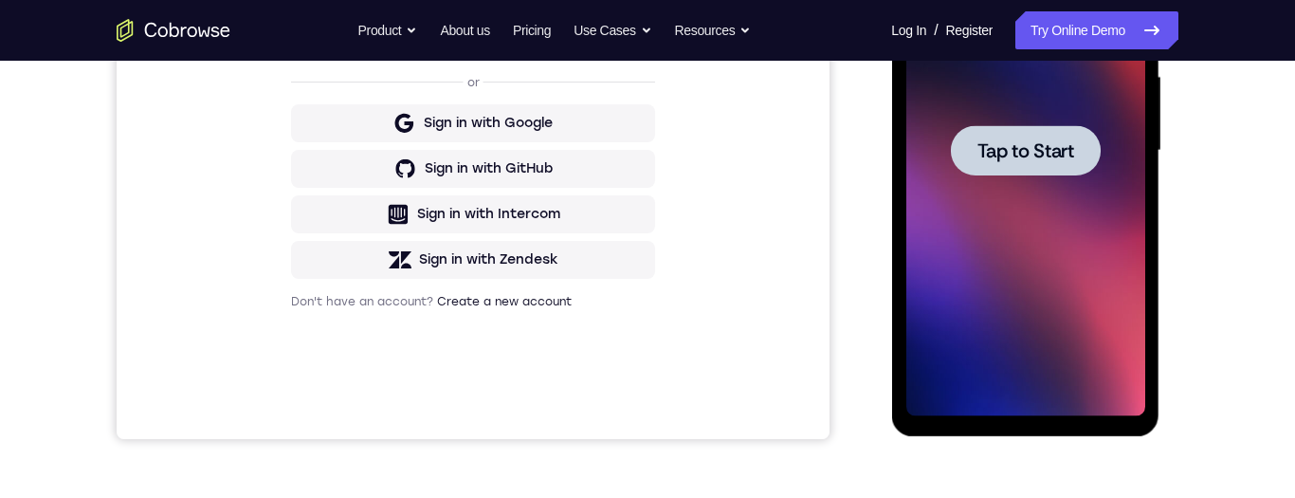
click at [1058, 159] on span "Tap to Start" at bounding box center [1025, 150] width 97 height 19
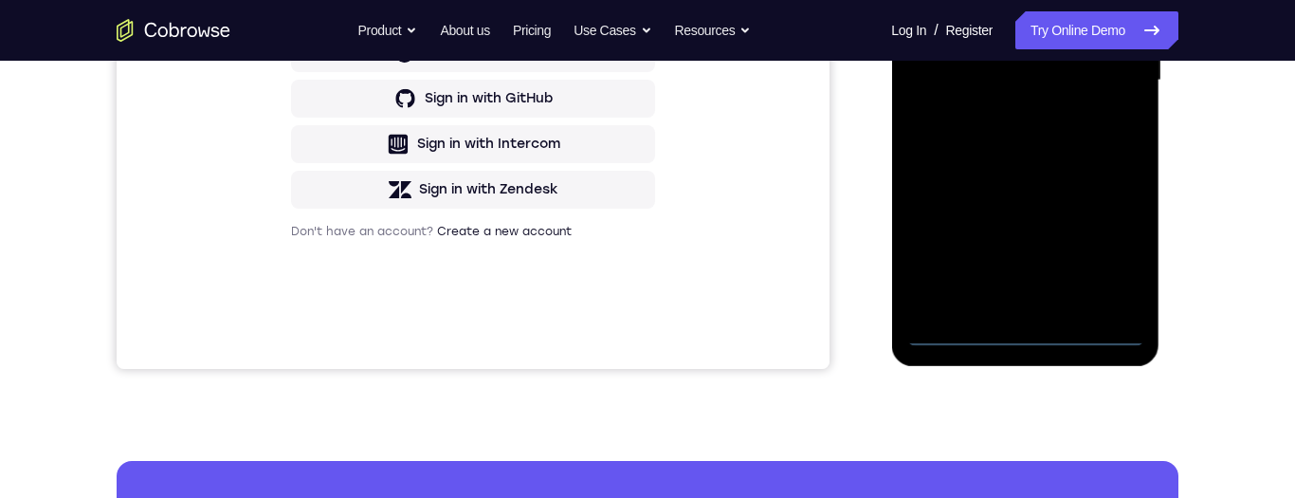
scroll to position [559, 0]
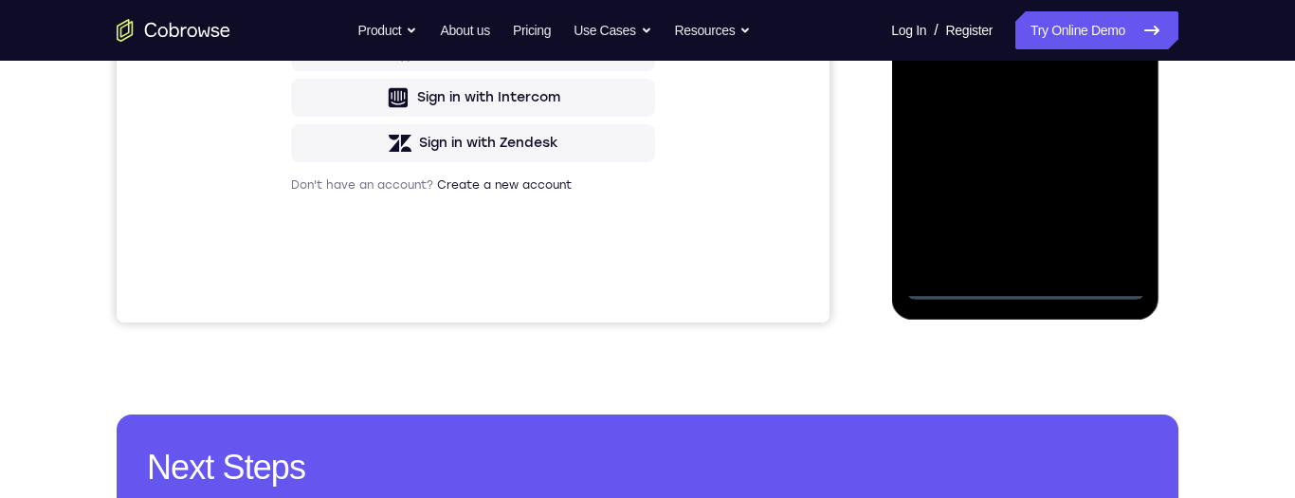
click at [1034, 280] on div at bounding box center [1024, 34] width 239 height 531
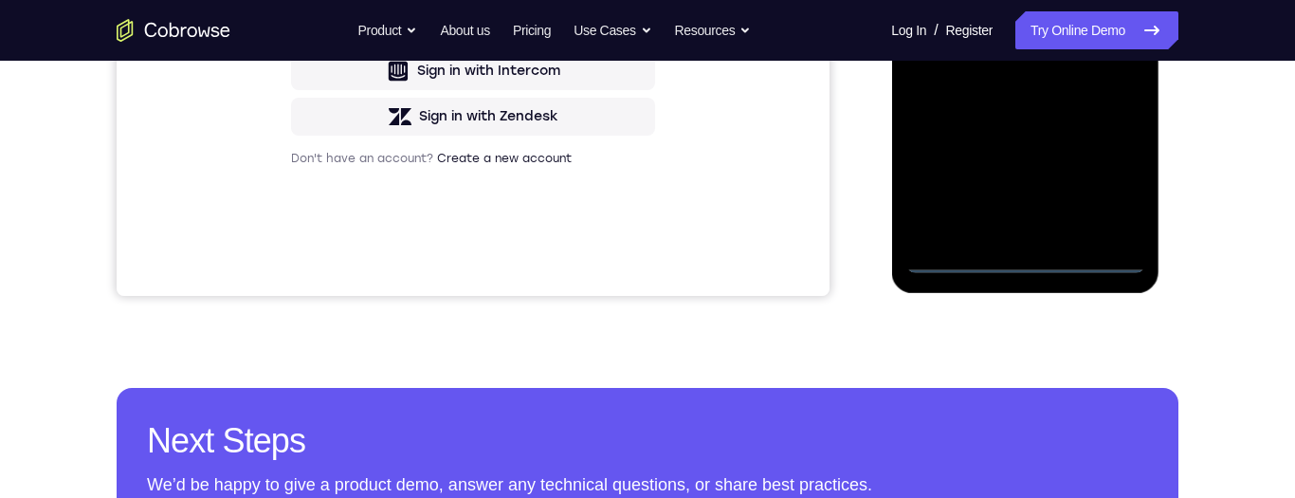
click at [1014, 271] on div at bounding box center [1024, 7] width 239 height 531
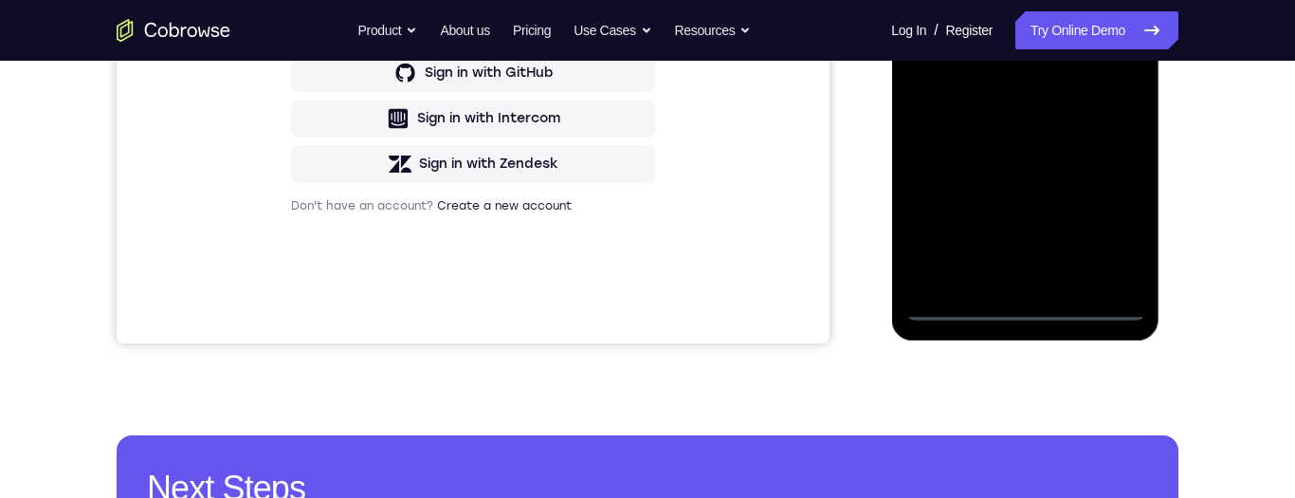
click at [1117, 225] on div at bounding box center [1024, 55] width 239 height 531
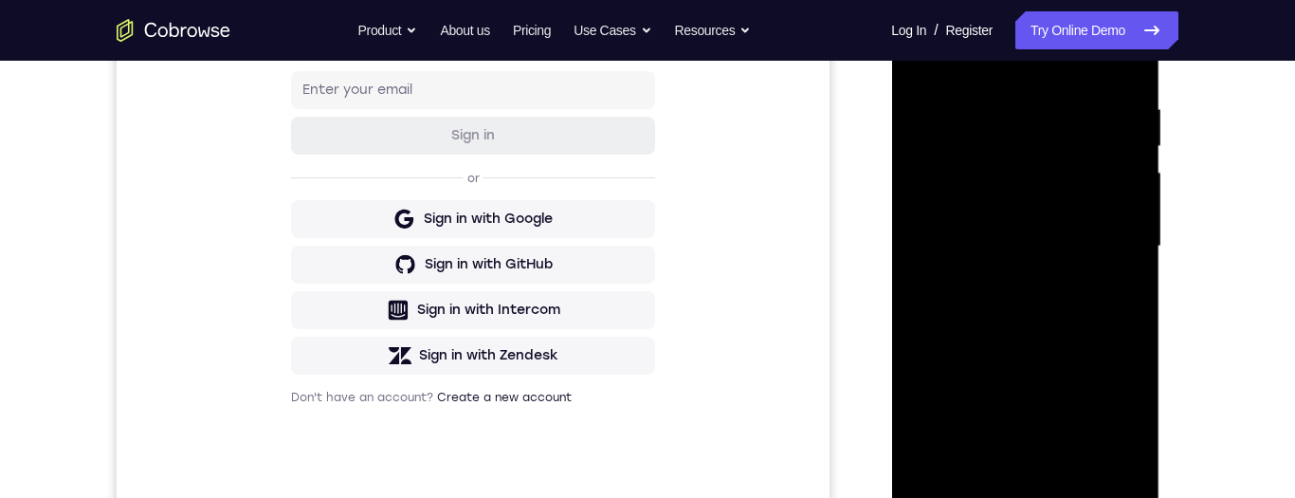
scroll to position [240, 0]
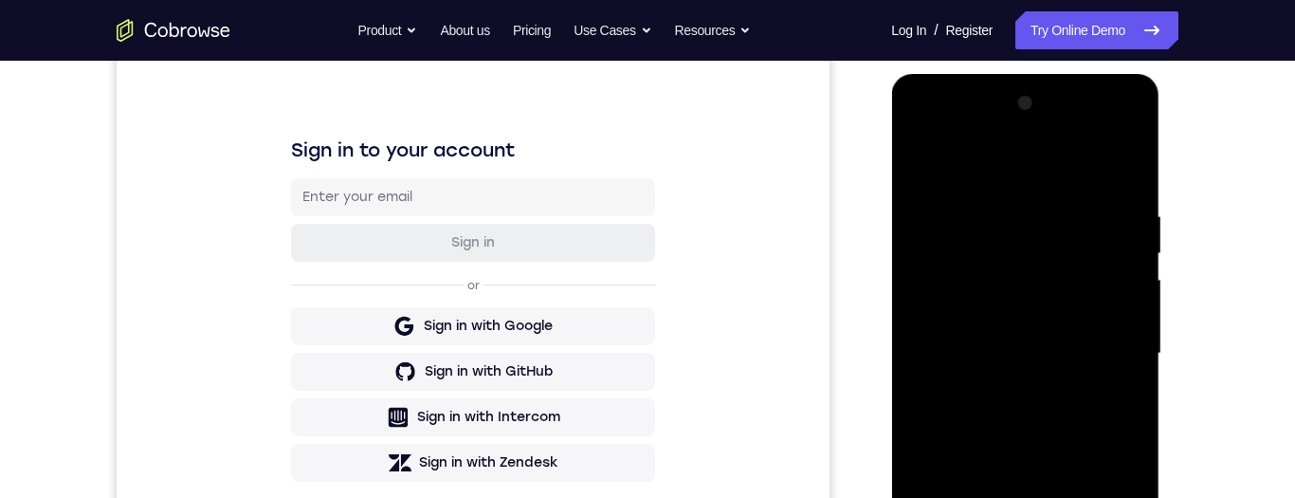
click at [1030, 192] on div at bounding box center [1024, 353] width 239 height 531
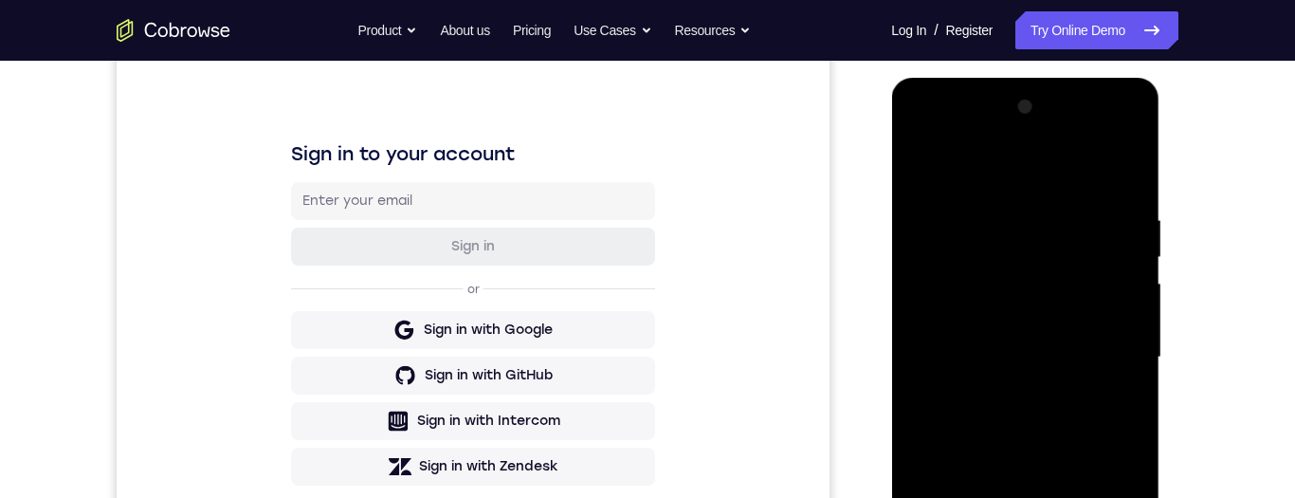
click at [1012, 160] on div at bounding box center [1024, 357] width 239 height 531
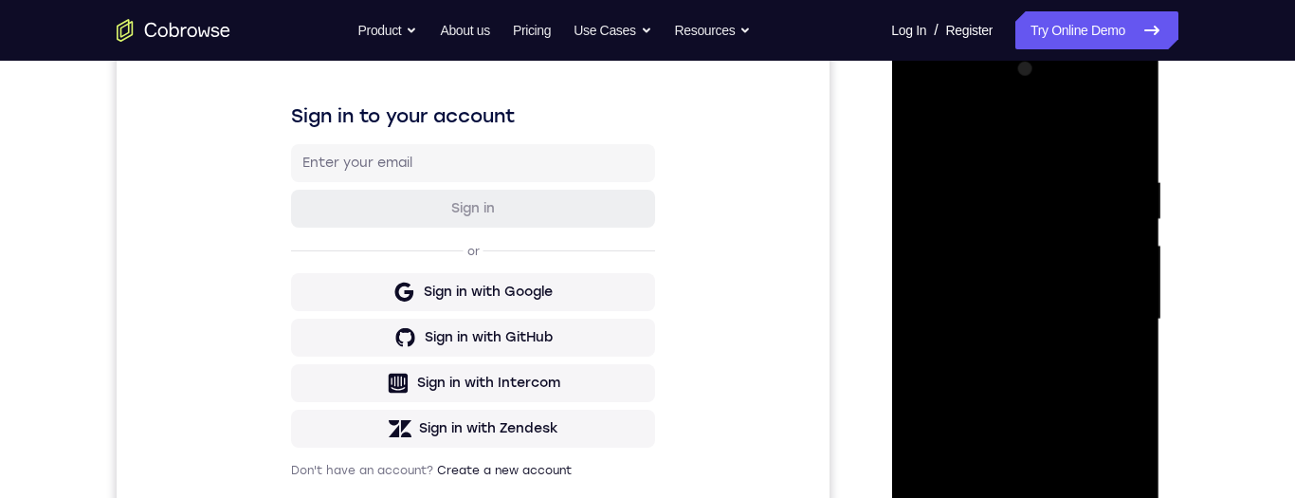
click at [1115, 315] on div at bounding box center [1024, 319] width 239 height 531
click at [1001, 358] on div at bounding box center [1024, 319] width 239 height 531
click at [1041, 297] on div at bounding box center [1024, 319] width 239 height 531
click at [1016, 280] on div at bounding box center [1024, 319] width 239 height 531
click at [1065, 328] on div at bounding box center [1024, 319] width 239 height 531
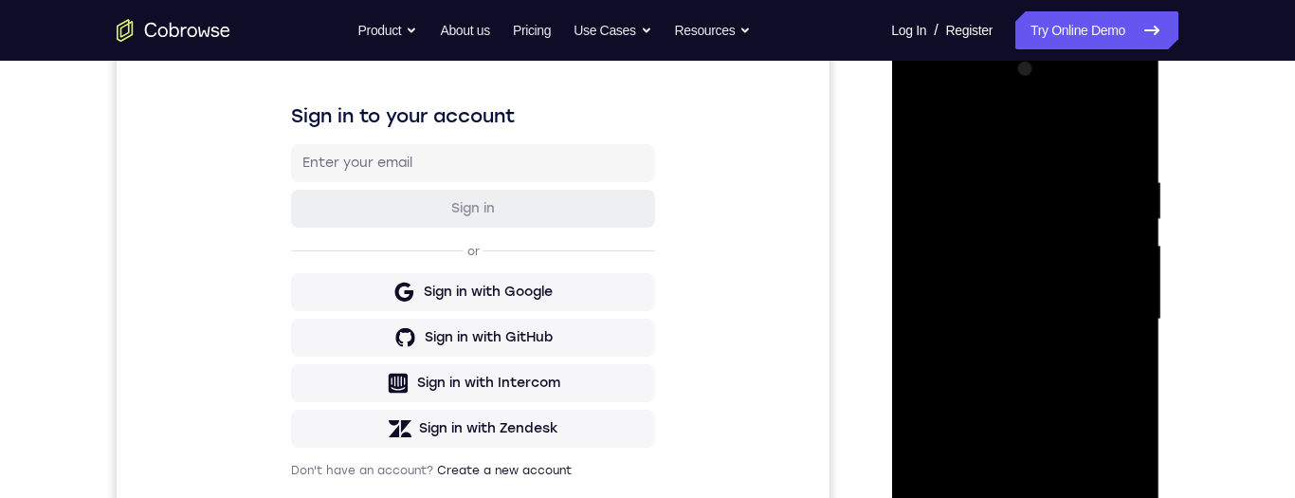
scroll to position [234, 0]
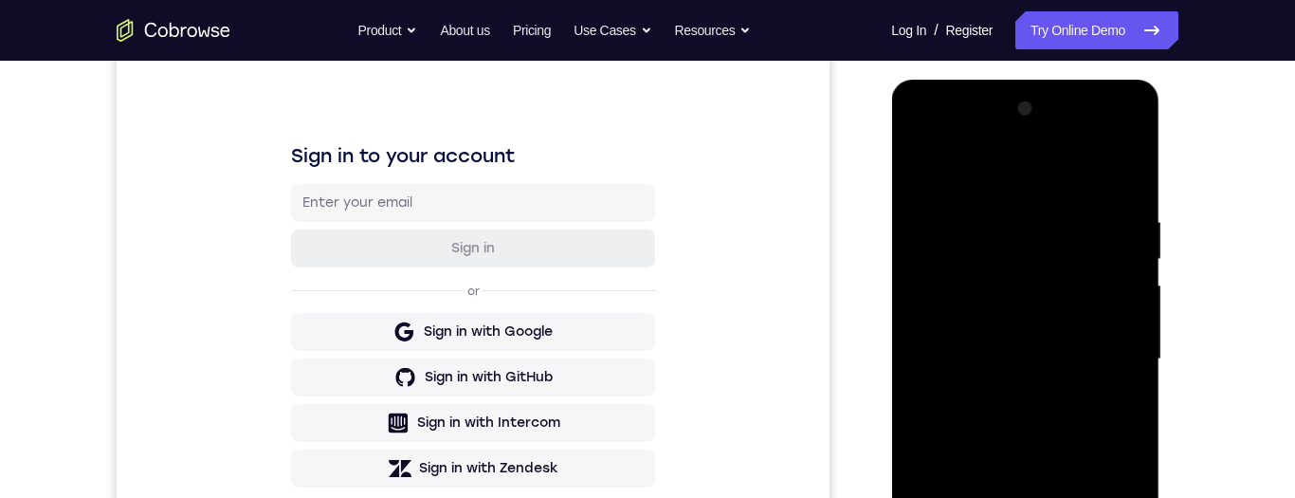
click at [1086, 431] on div at bounding box center [1024, 359] width 239 height 531
click at [1031, 427] on div at bounding box center [1024, 359] width 239 height 531
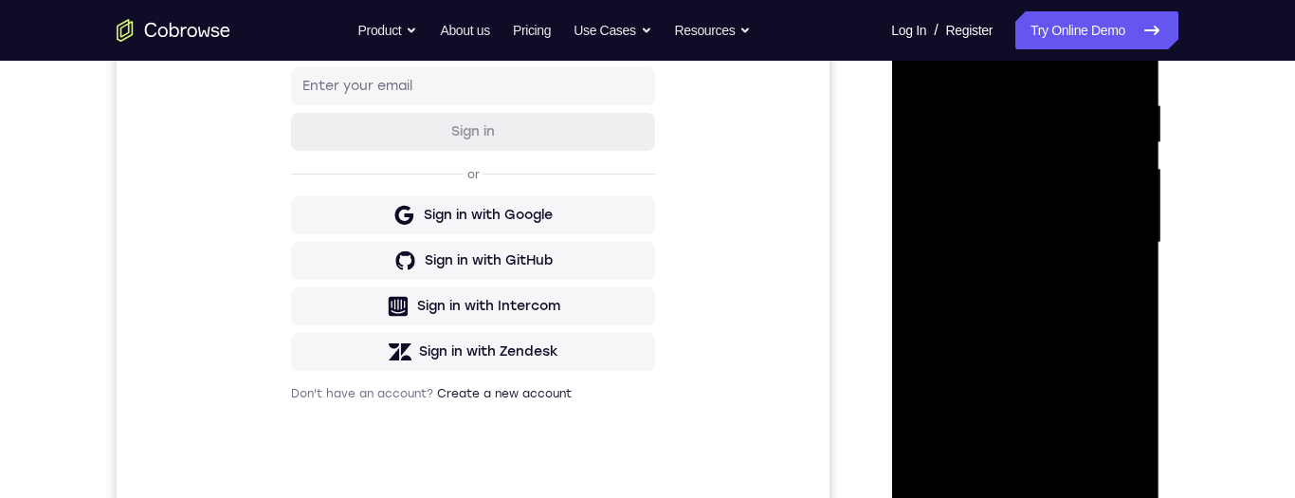
scroll to position [318, 0]
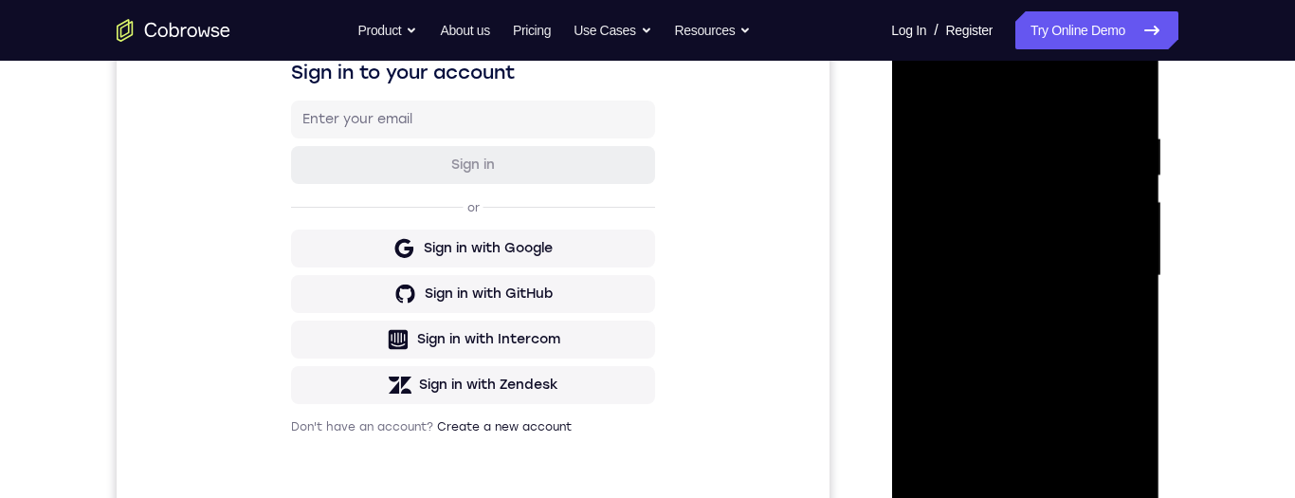
click at [1099, 365] on div at bounding box center [1024, 275] width 239 height 531
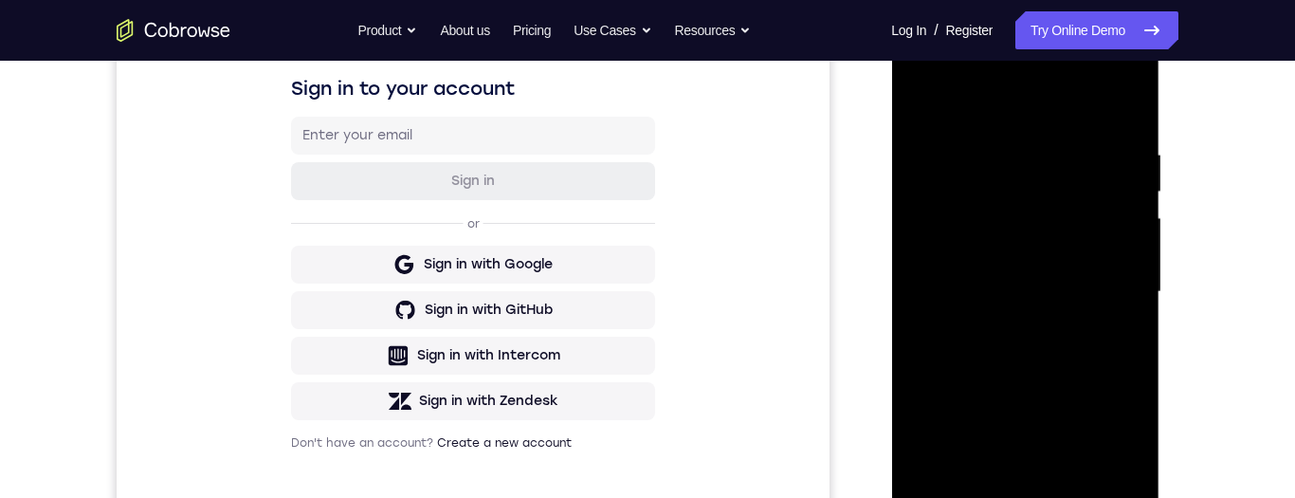
scroll to position [380, 0]
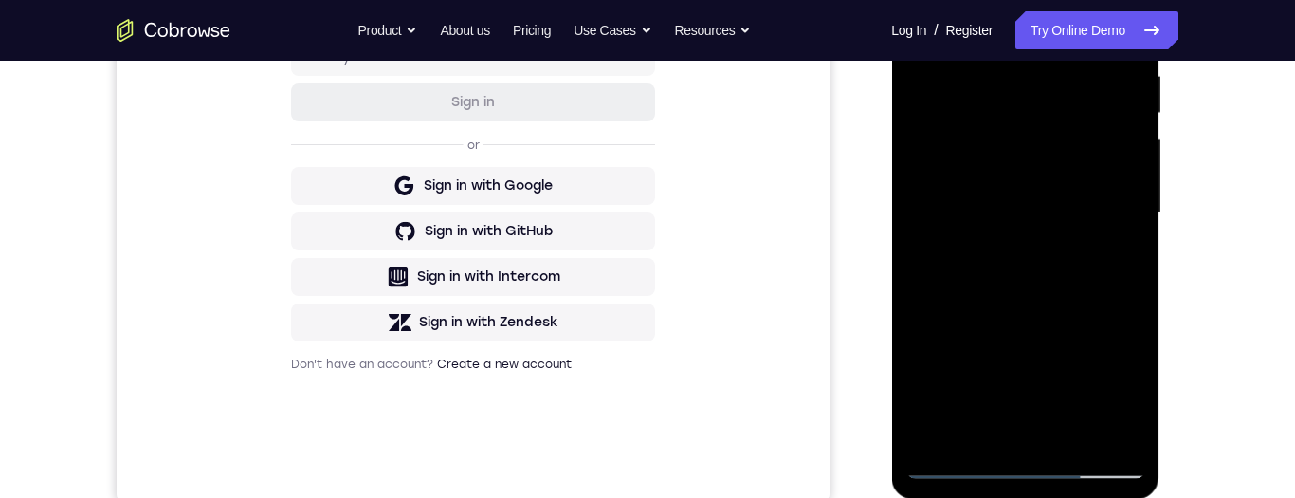
click at [1079, 434] on div at bounding box center [1024, 213] width 239 height 531
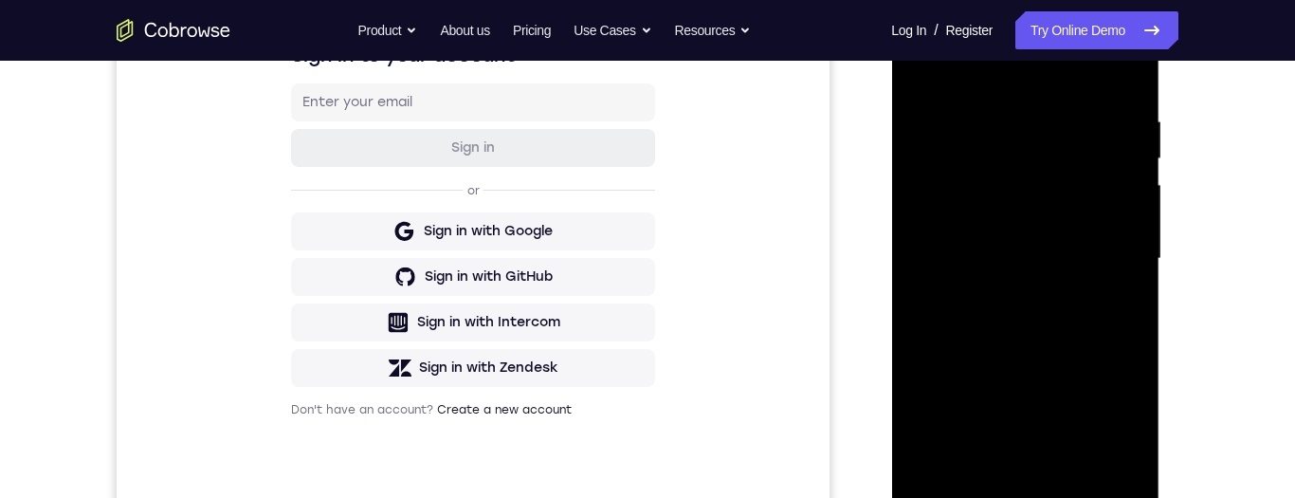
click at [1059, 357] on div at bounding box center [1024, 258] width 239 height 531
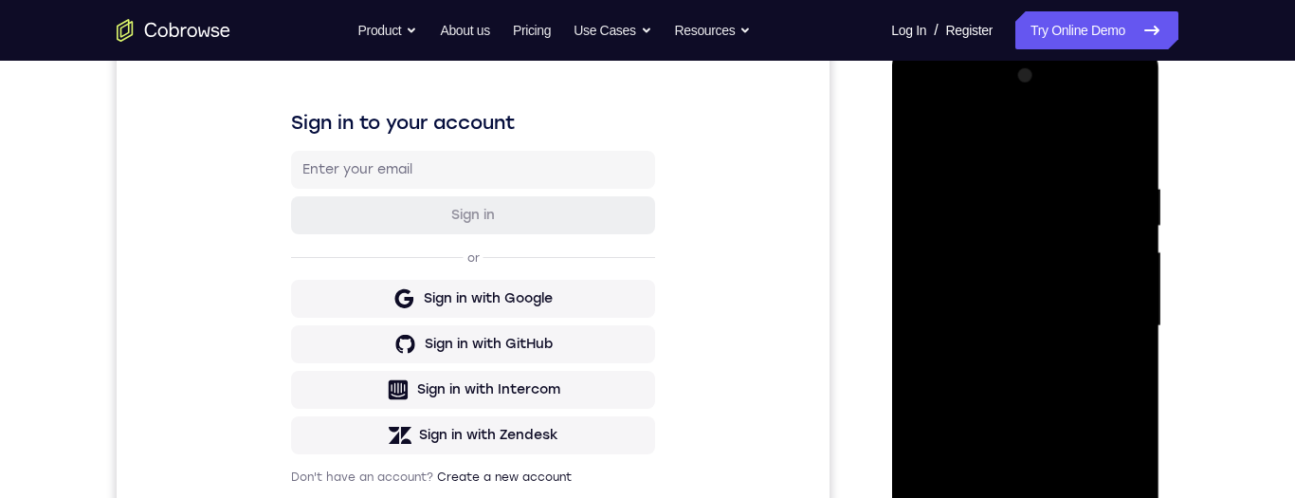
click at [1063, 299] on div at bounding box center [1024, 326] width 239 height 531
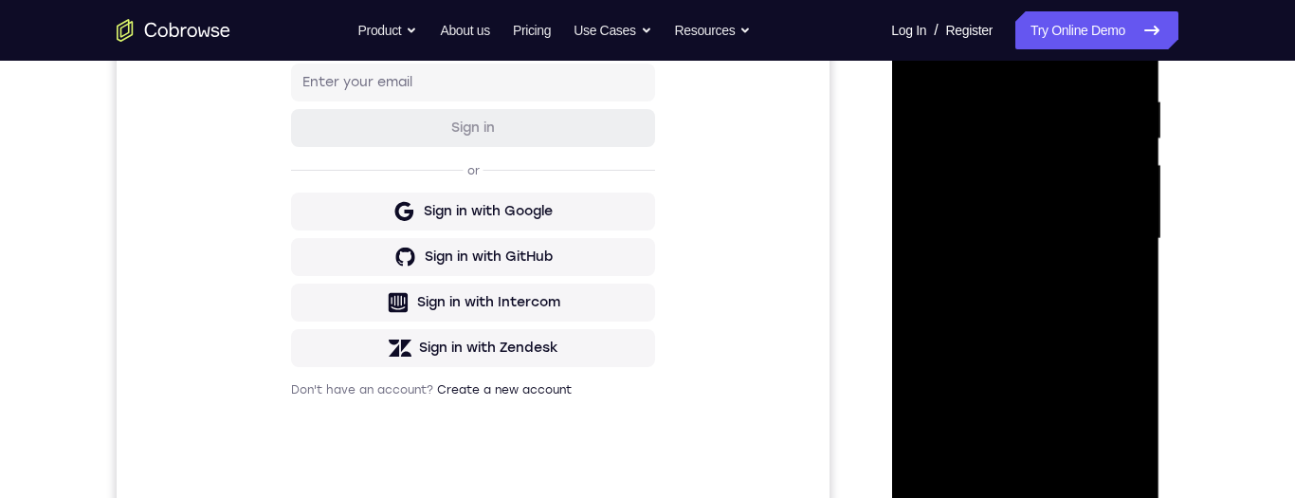
click at [995, 453] on div at bounding box center [1024, 238] width 239 height 531
click at [1114, 292] on div at bounding box center [1024, 238] width 239 height 531
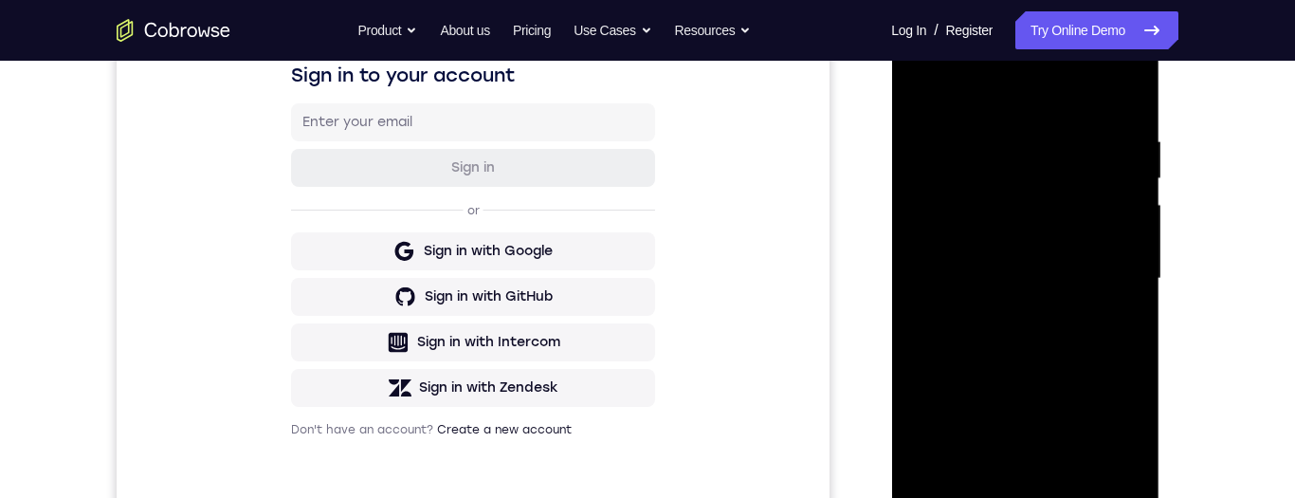
scroll to position [366, 0]
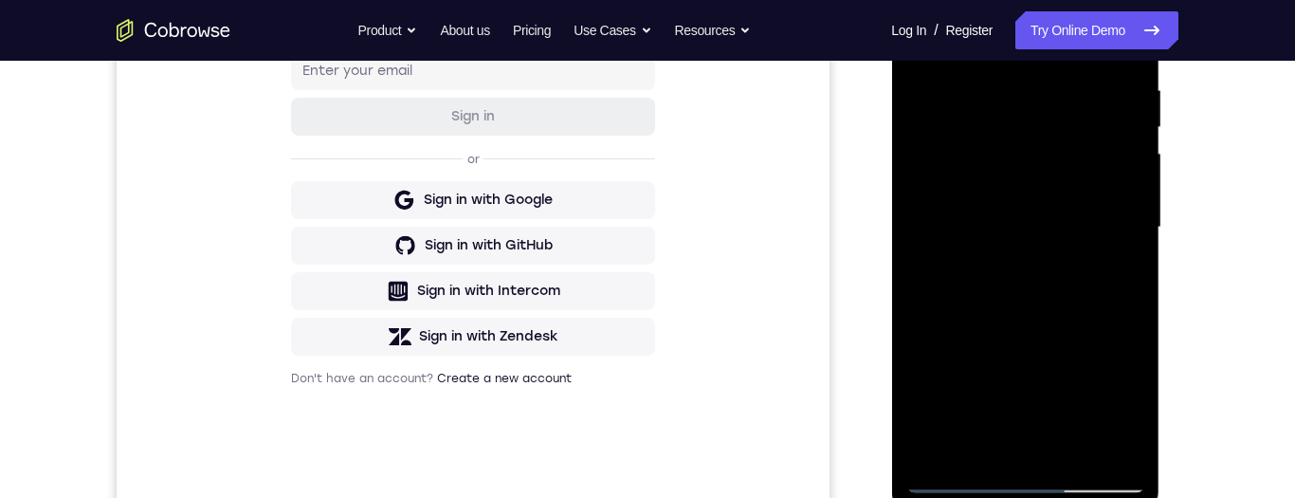
click at [956, 482] on div at bounding box center [1024, 227] width 239 height 531
click at [963, 487] on div at bounding box center [1024, 227] width 239 height 531
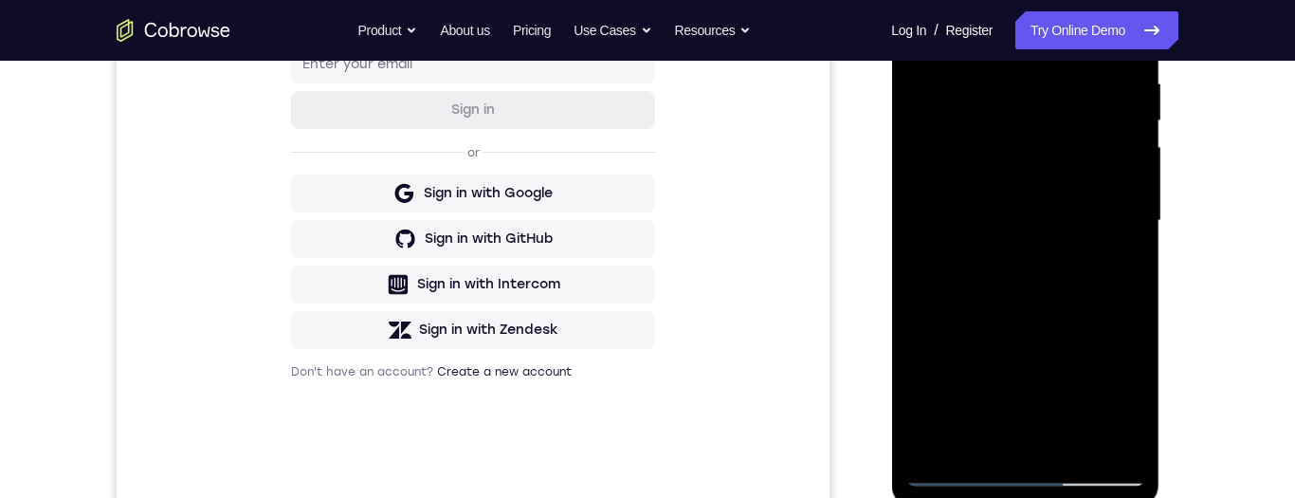
scroll to position [293, 0]
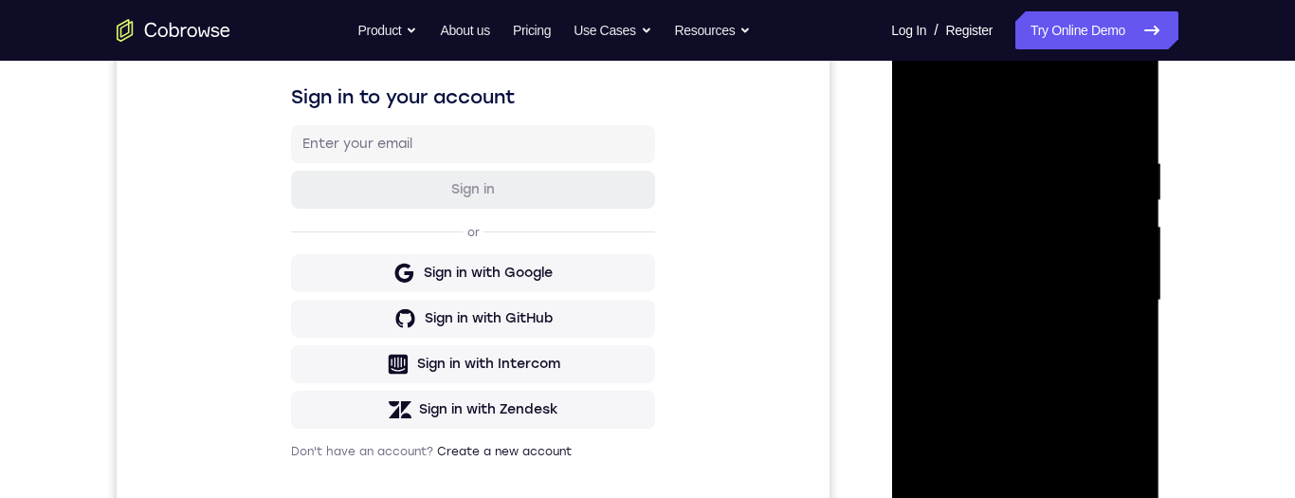
click at [1044, 357] on div at bounding box center [1024, 300] width 239 height 531
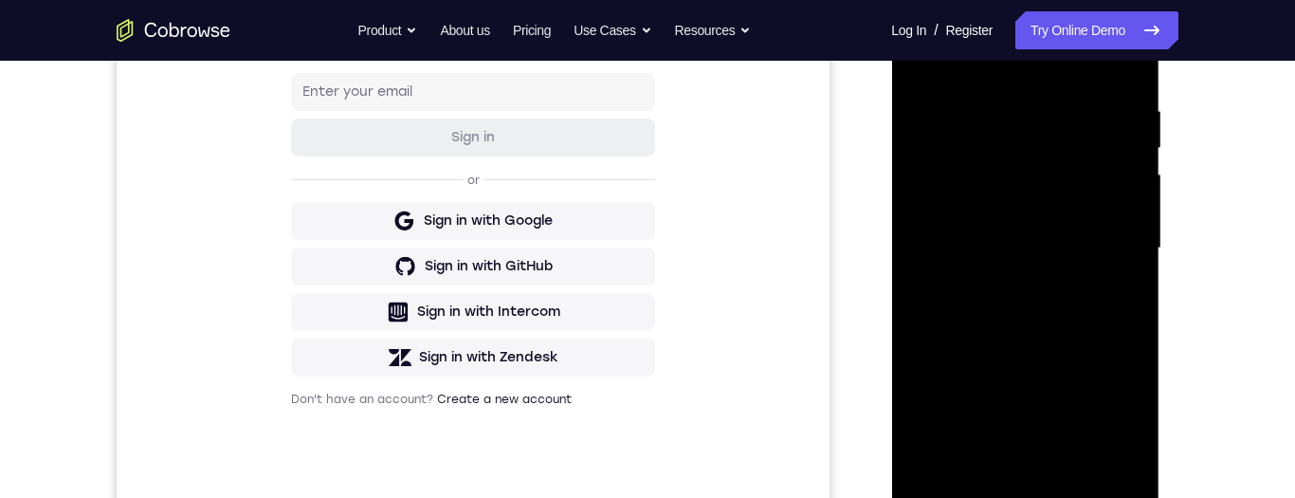
scroll to position [347, 0]
click at [1114, 290] on div at bounding box center [1024, 246] width 239 height 531
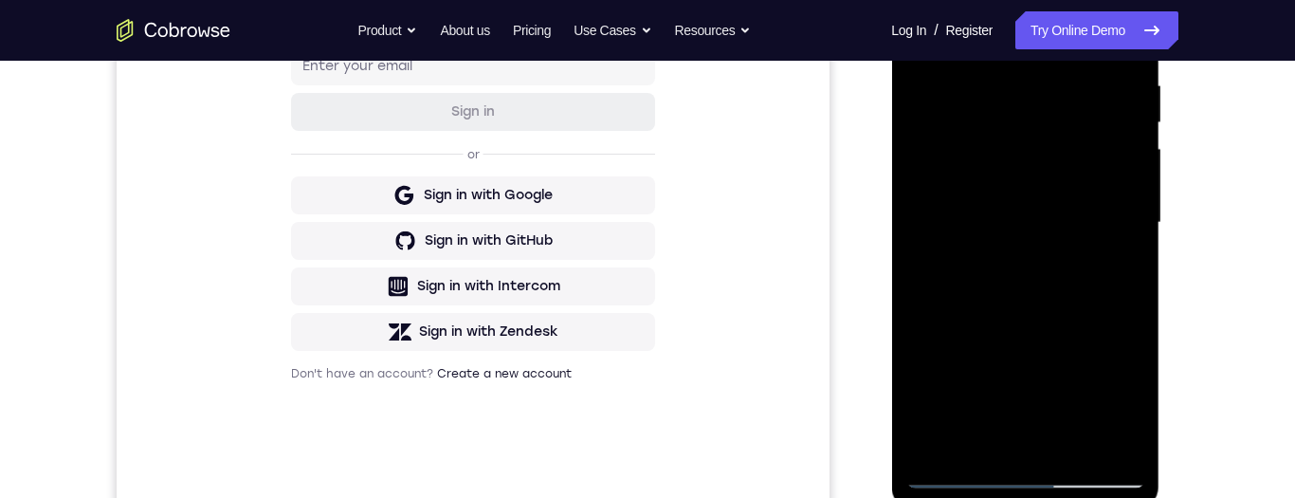
click at [942, 475] on div at bounding box center [1024, 222] width 239 height 531
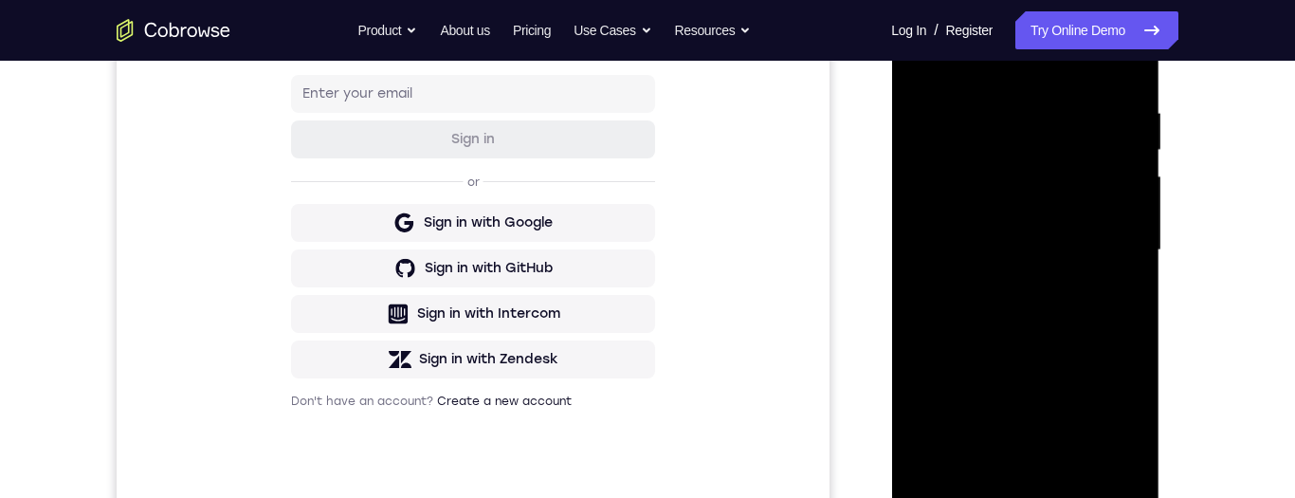
scroll to position [388, 0]
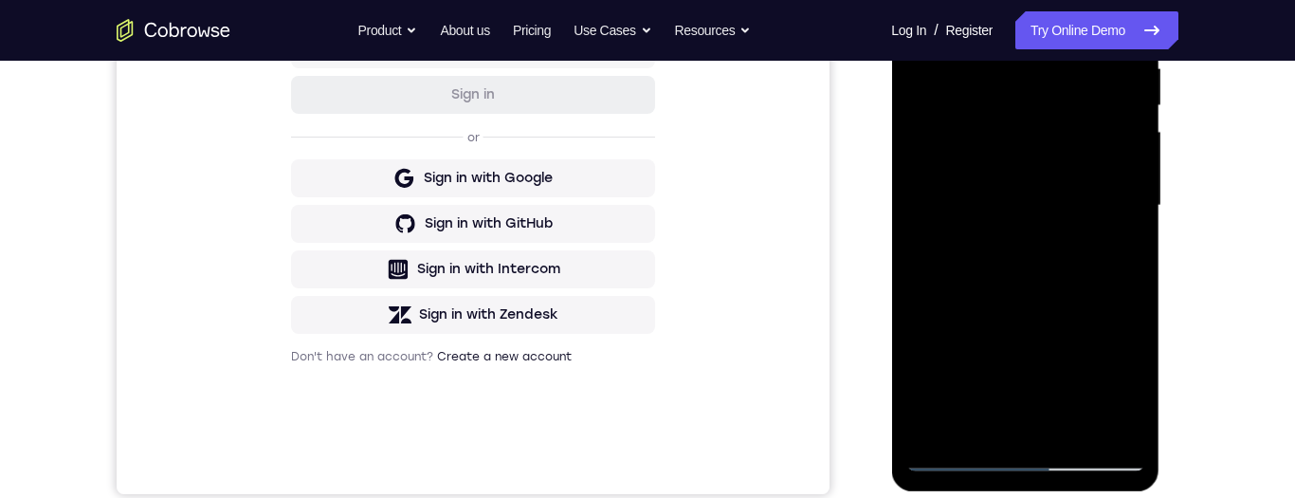
click at [959, 455] on div at bounding box center [1024, 205] width 239 height 531
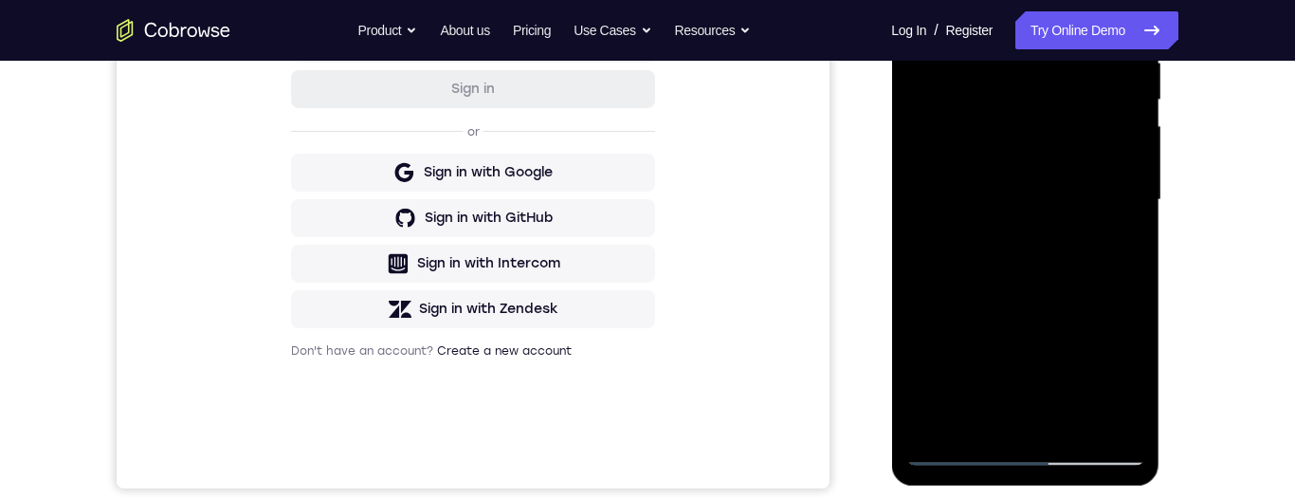
scroll to position [414, 0]
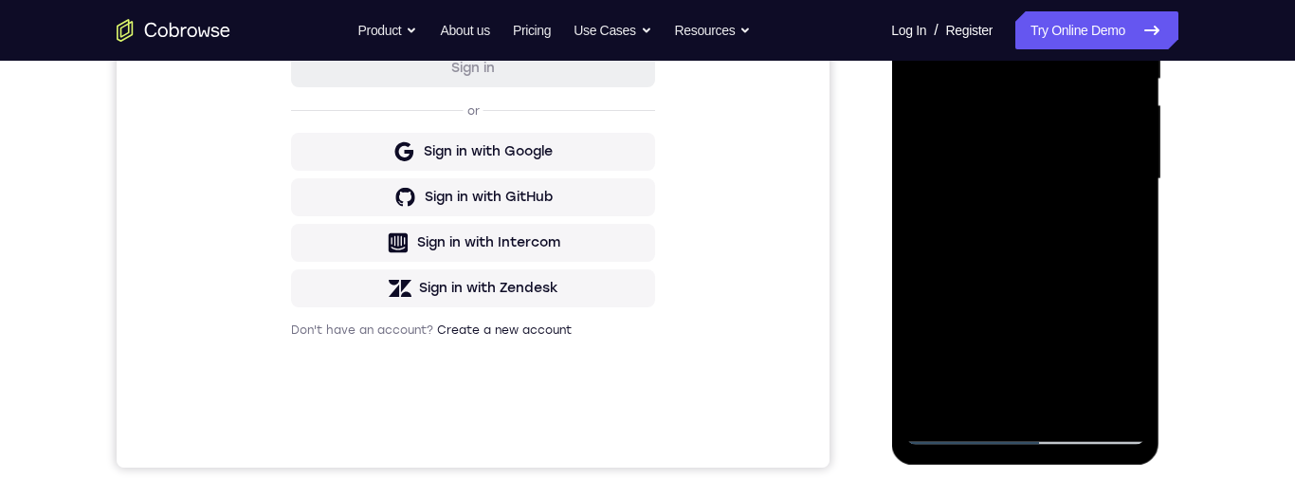
click at [956, 420] on div at bounding box center [1024, 179] width 239 height 531
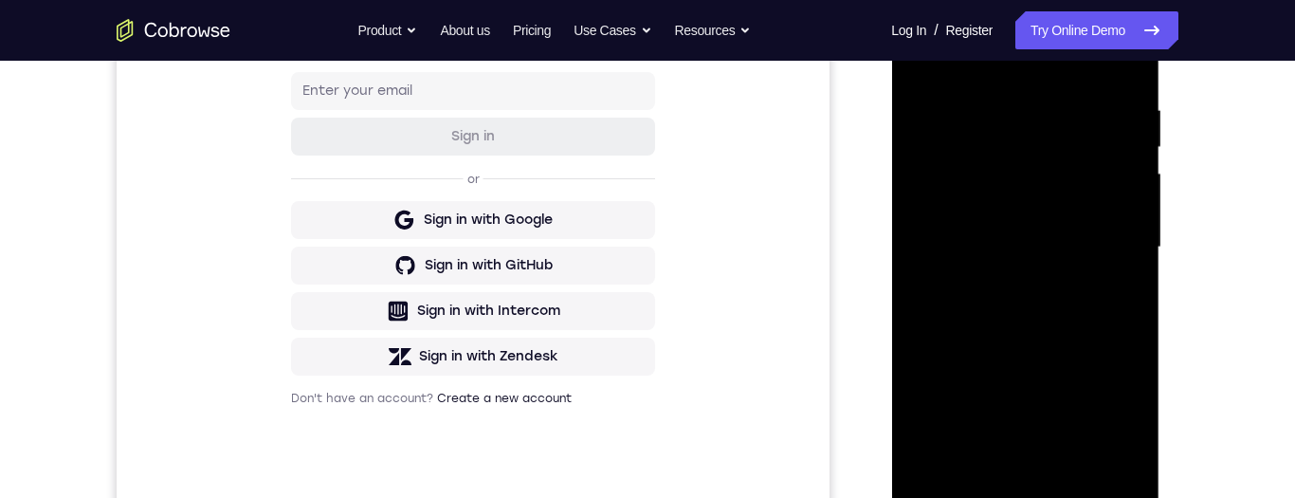
scroll to position [364, 0]
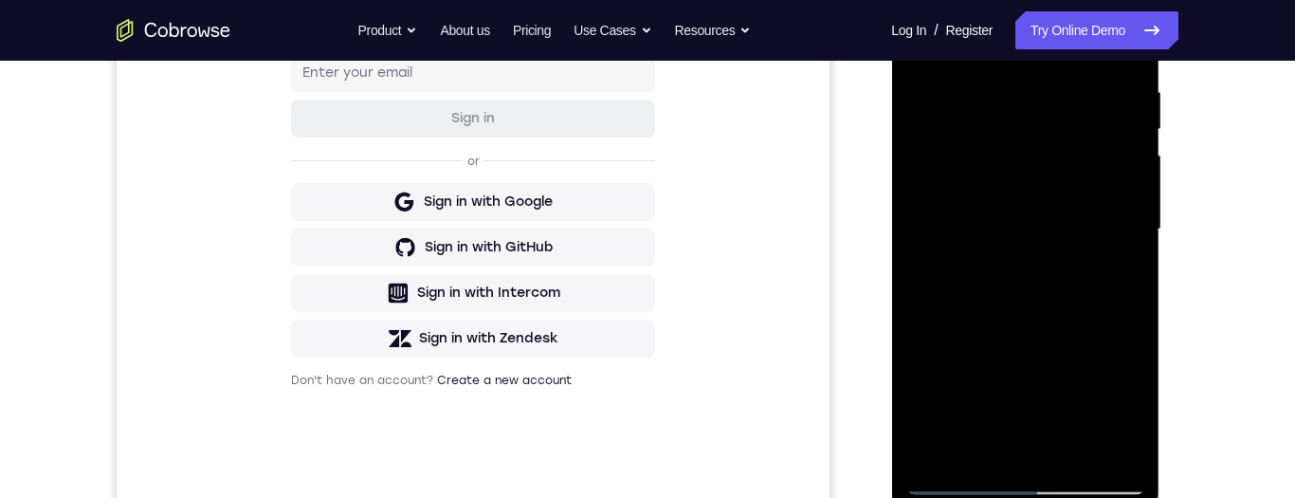
click at [1045, 456] on div at bounding box center [1024, 229] width 239 height 531
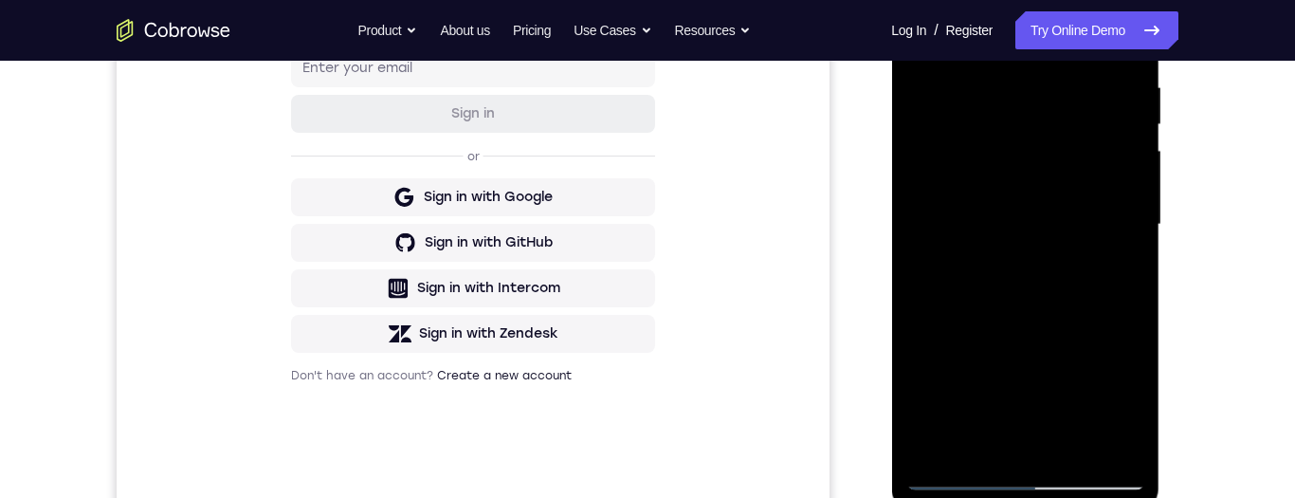
scroll to position [327, 0]
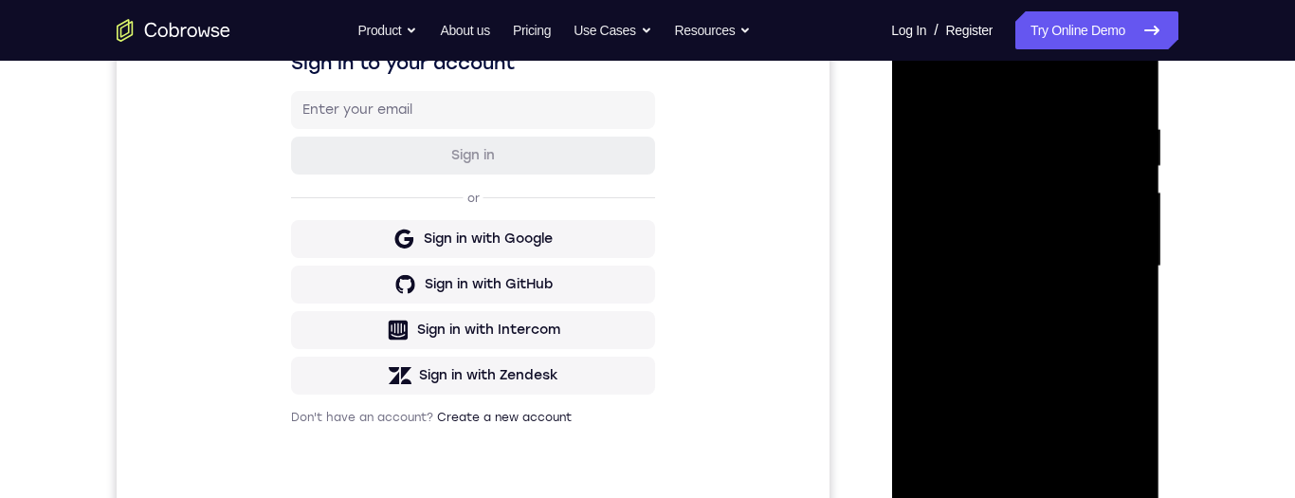
click at [1030, 414] on div at bounding box center [1024, 266] width 239 height 531
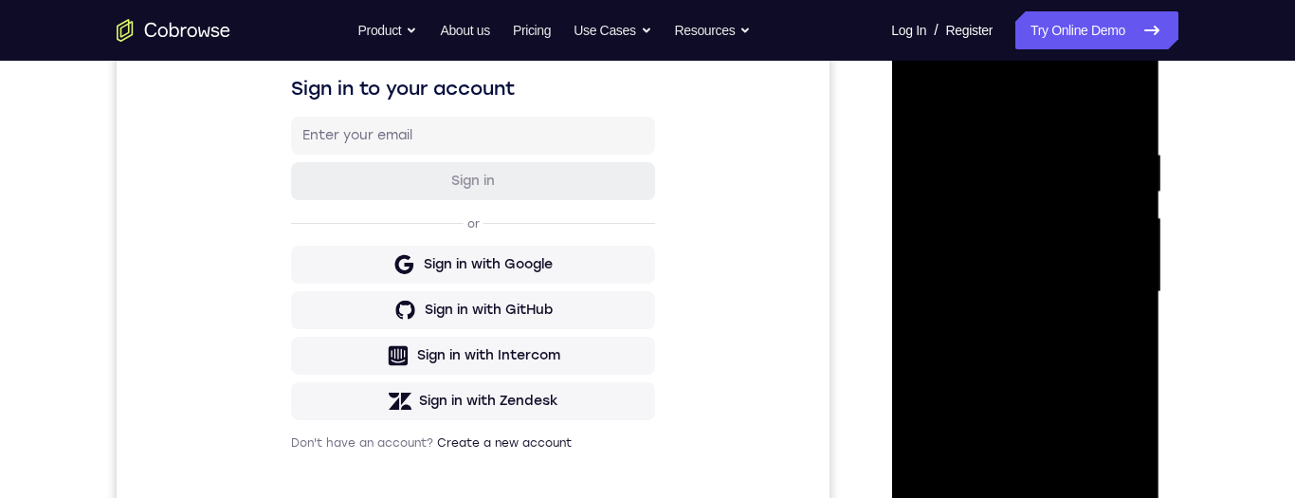
scroll to position [275, 0]
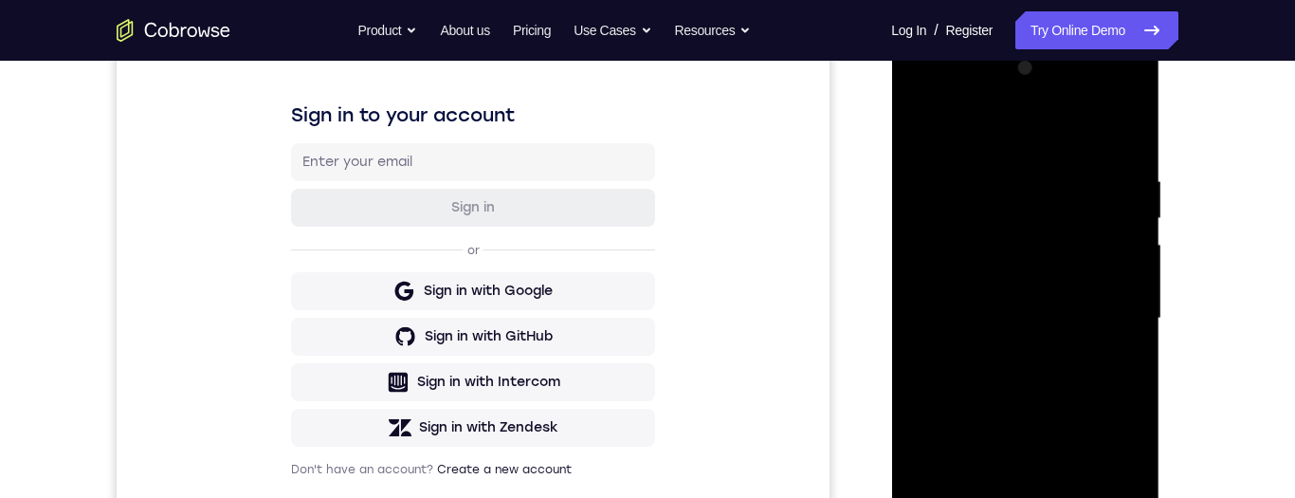
click at [1133, 132] on div at bounding box center [1024, 318] width 239 height 531
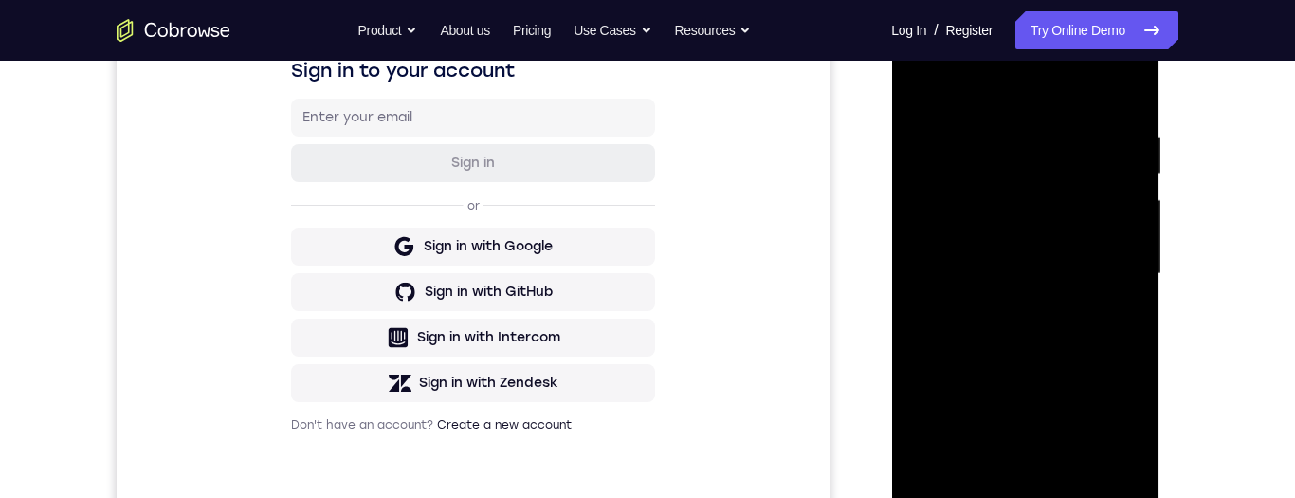
scroll to position [320, 0]
click at [955, 427] on div at bounding box center [1024, 273] width 239 height 531
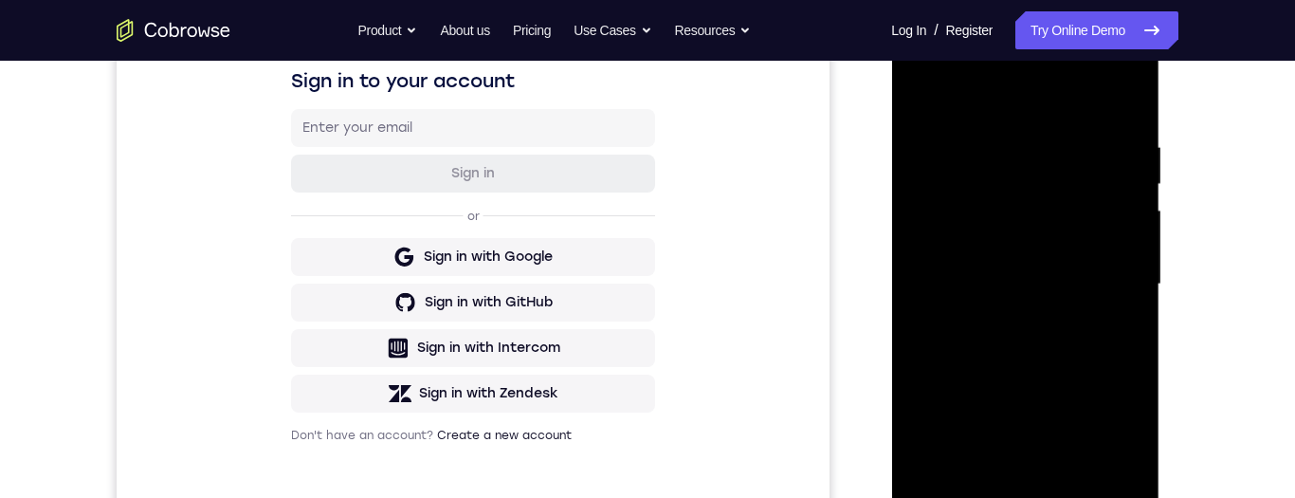
scroll to position [310, 0]
click at [1125, 76] on div at bounding box center [1024, 283] width 239 height 531
click at [1123, 97] on div at bounding box center [1024, 283] width 239 height 531
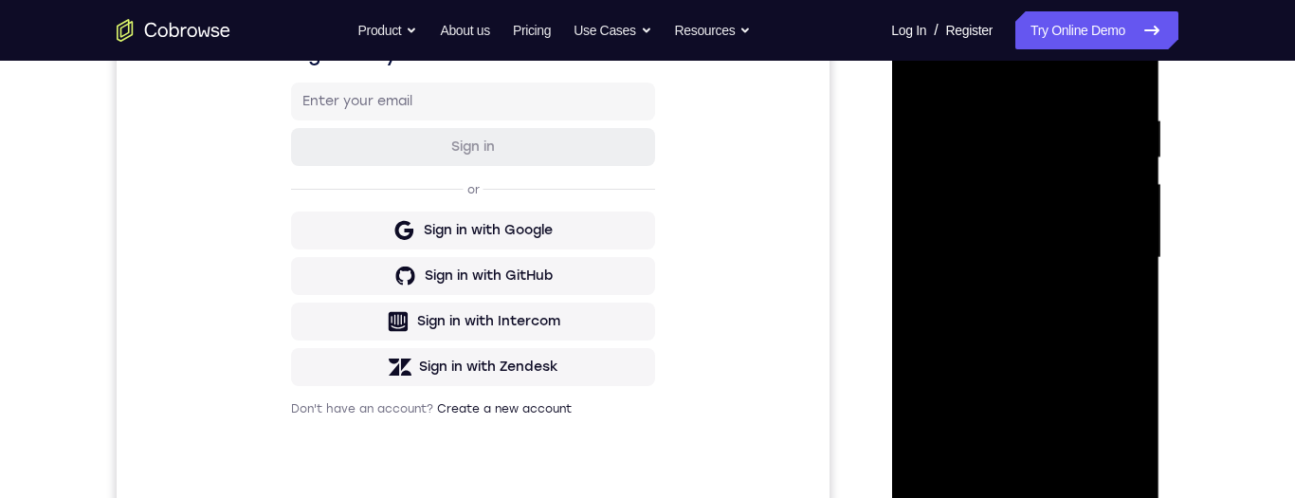
click at [957, 296] on div at bounding box center [1024, 257] width 239 height 531
